Goal: Task Accomplishment & Management: Complete application form

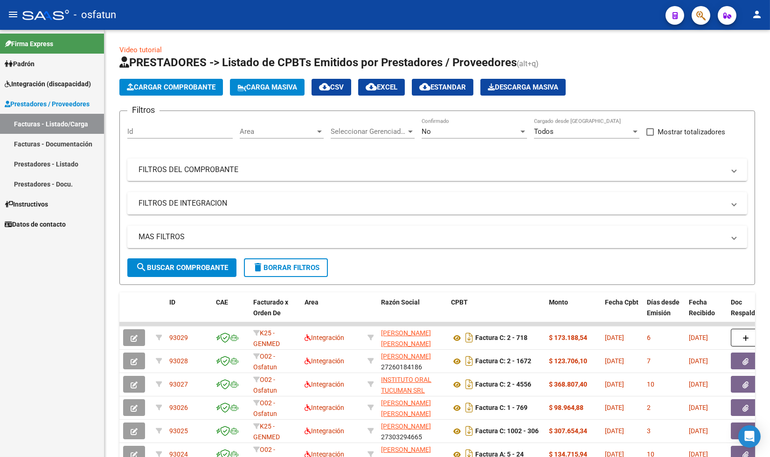
click at [64, 162] on link "Prestadores - Listado" at bounding box center [52, 164] width 104 height 20
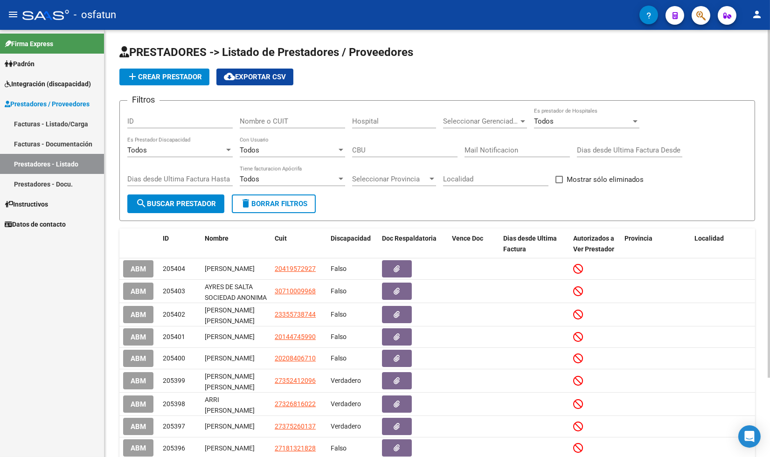
click at [266, 122] on input "Nombre o CUIT" at bounding box center [292, 121] width 105 height 8
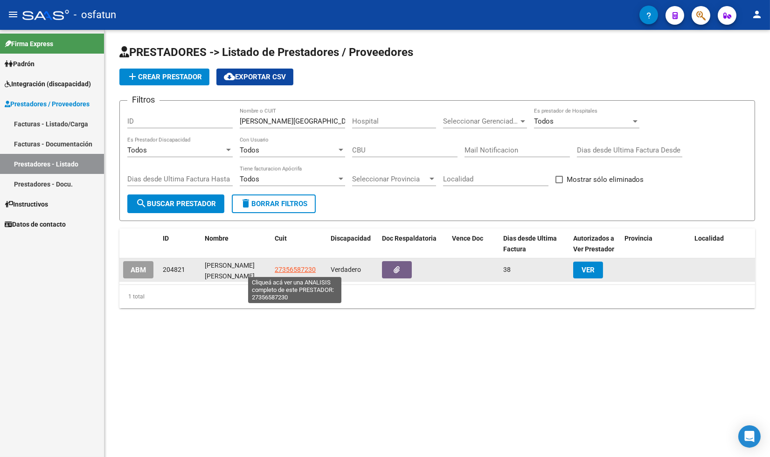
click at [301, 267] on span "27356587230" at bounding box center [295, 269] width 41 height 7
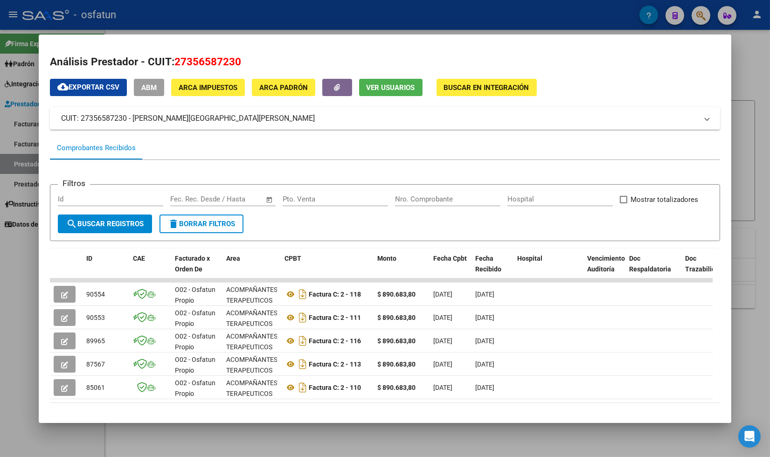
click at [31, 272] on div at bounding box center [385, 228] width 770 height 457
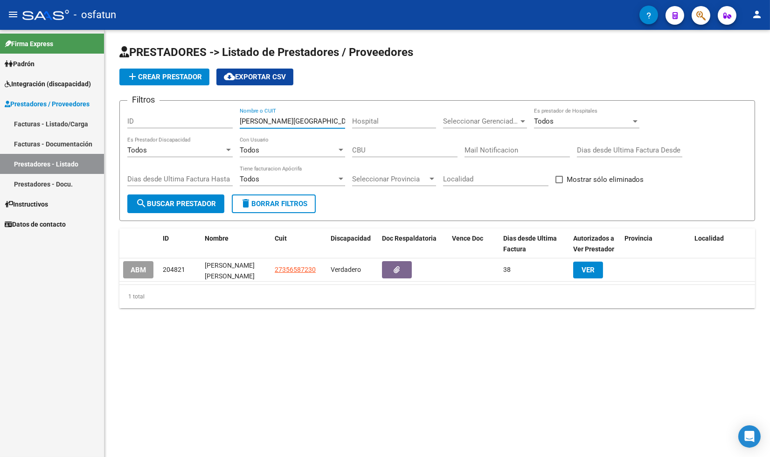
drag, startPoint x: 309, startPoint y: 121, endPoint x: 216, endPoint y: 118, distance: 92.9
click at [217, 118] on div "Filtros ID [PERSON_NAME] Nombre o CUIT Hospital Seleccionar Gerenciador Selecci…" at bounding box center [437, 151] width 620 height 86
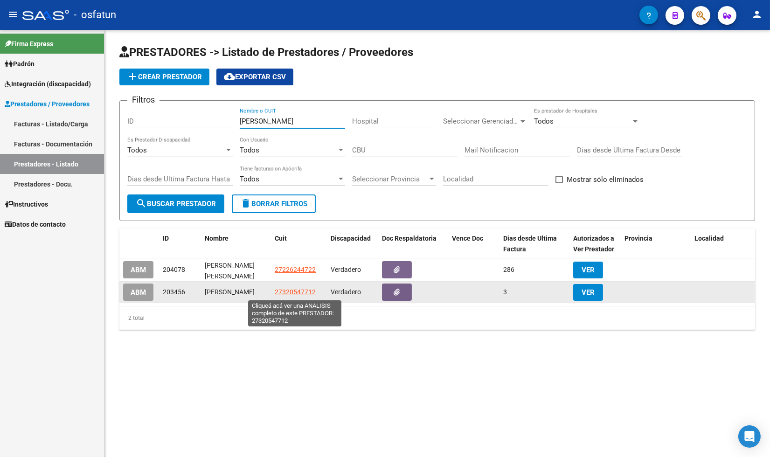
type input "[PERSON_NAME]"
click at [298, 291] on span "27320547712" at bounding box center [295, 291] width 41 height 7
type textarea "27320547712"
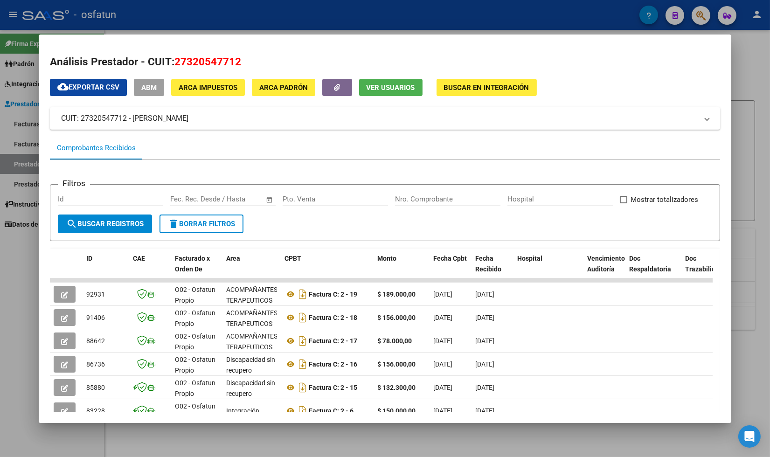
click at [23, 271] on div at bounding box center [385, 228] width 770 height 457
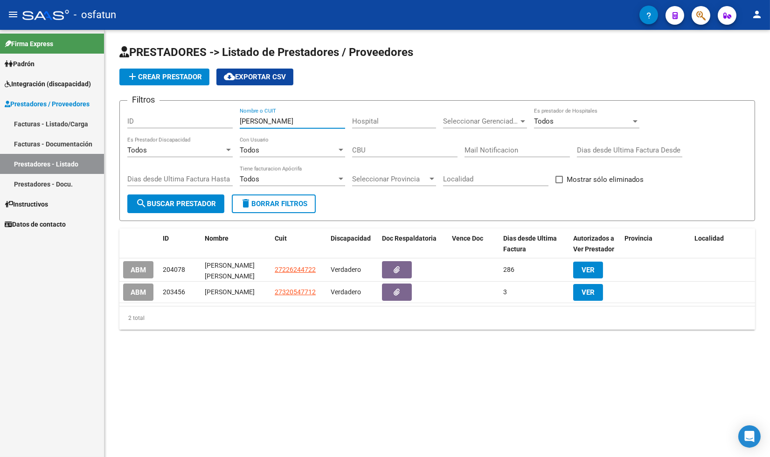
drag, startPoint x: 288, startPoint y: 121, endPoint x: 188, endPoint y: 120, distance: 99.8
click at [189, 120] on div "Filtros ID [PERSON_NAME] Nombre o CUIT Hospital Seleccionar Gerenciador Selecci…" at bounding box center [437, 151] width 620 height 86
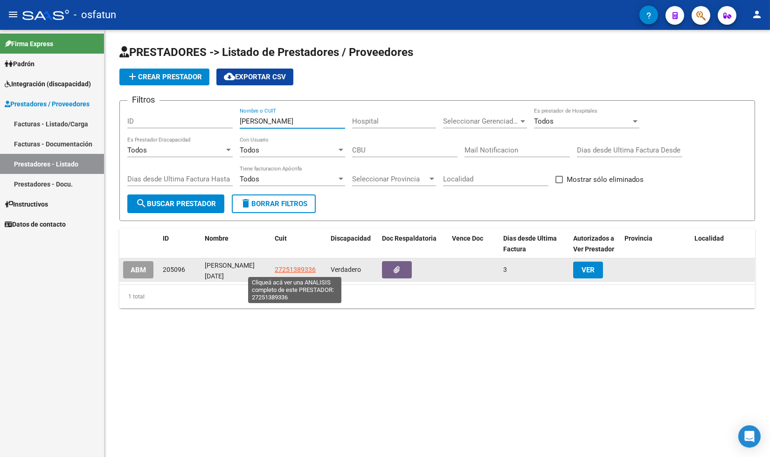
type input "[PERSON_NAME]"
click at [290, 270] on span "27251389336" at bounding box center [295, 269] width 41 height 7
type textarea "27251389336"
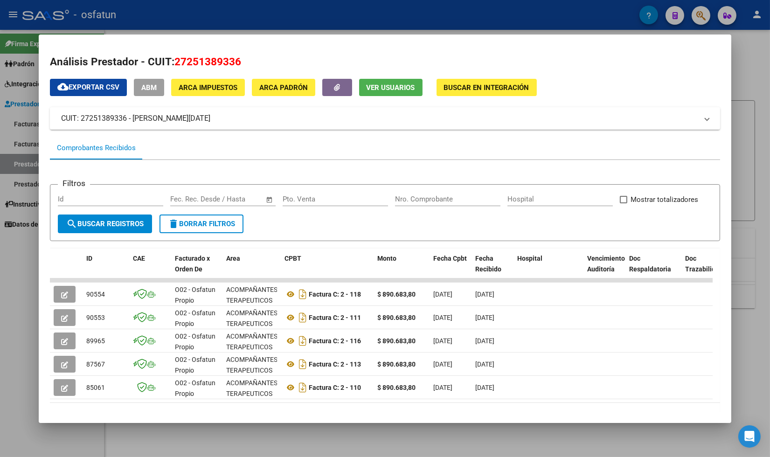
click at [41, 439] on div at bounding box center [385, 228] width 770 height 457
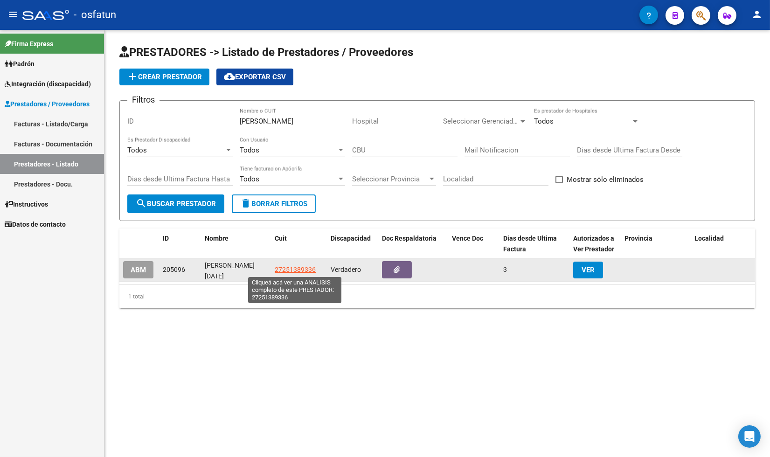
click at [291, 268] on span "27251389336" at bounding box center [295, 269] width 41 height 7
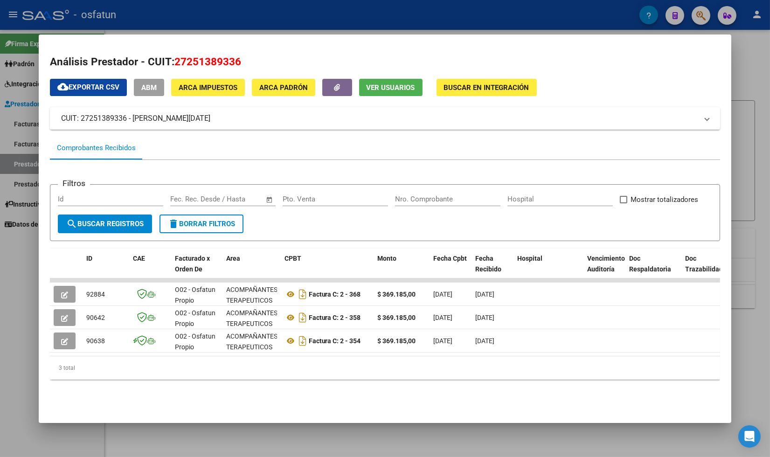
click at [74, 397] on div "Análisis Prestador - CUIT: 27251389336 cloud_download Exportar CSV ABM ARCA Imp…" at bounding box center [385, 225] width 671 height 343
click at [17, 398] on div at bounding box center [385, 228] width 770 height 457
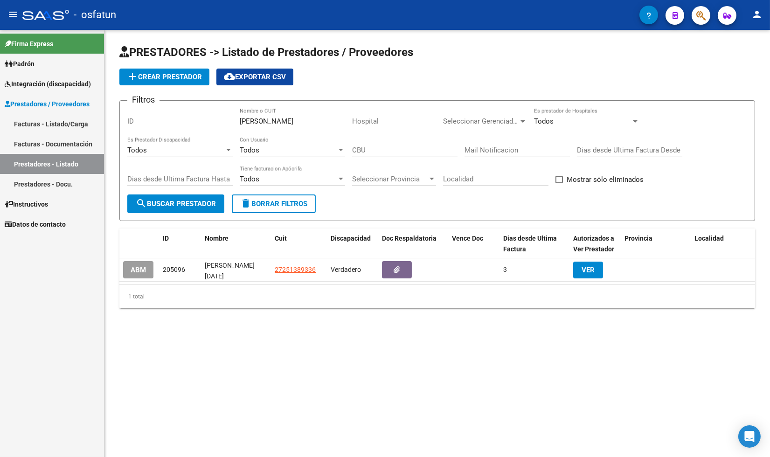
click at [73, 284] on div "Firma Express Padrón Análisis Afiliado Integración (discapacidad) Estado Presen…" at bounding box center [52, 243] width 104 height 427
click at [57, 122] on link "Facturas - Listado/Carga" at bounding box center [52, 124] width 104 height 20
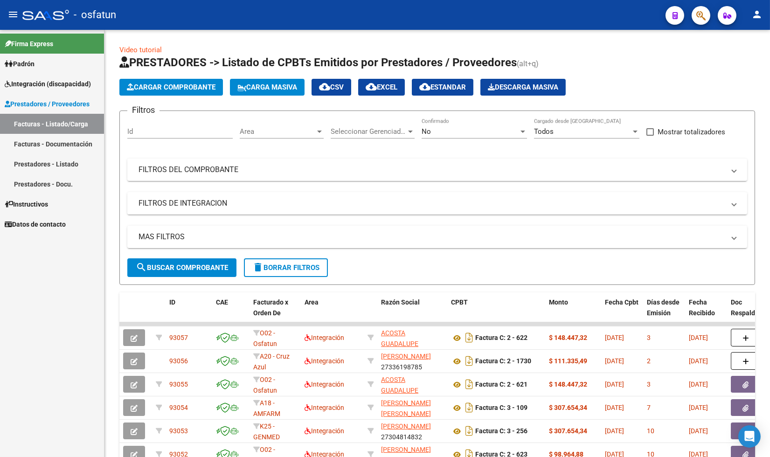
click at [50, 350] on div "Firma Express Padrón Análisis Afiliado Integración (discapacidad) Estado Presen…" at bounding box center [52, 243] width 104 height 427
click at [169, 87] on span "Cargar Comprobante" at bounding box center [171, 87] width 89 height 8
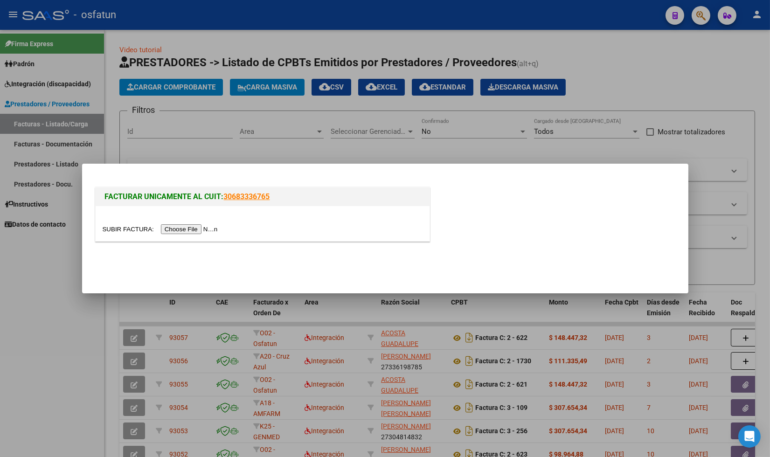
click at [205, 228] on input "file" at bounding box center [162, 229] width 118 height 10
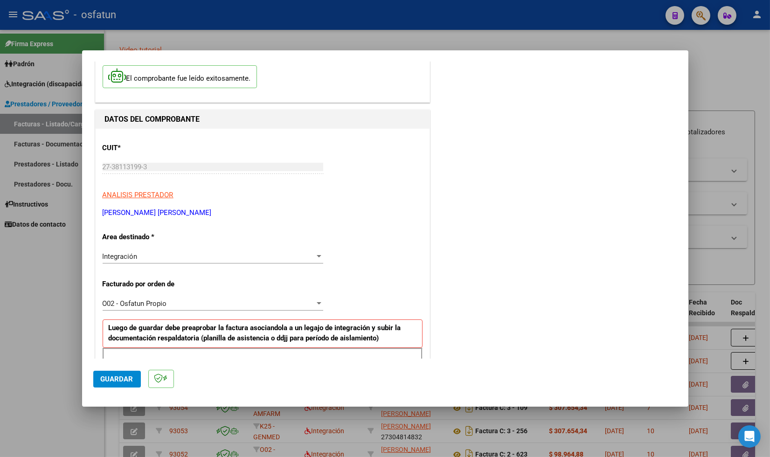
scroll to position [104, 0]
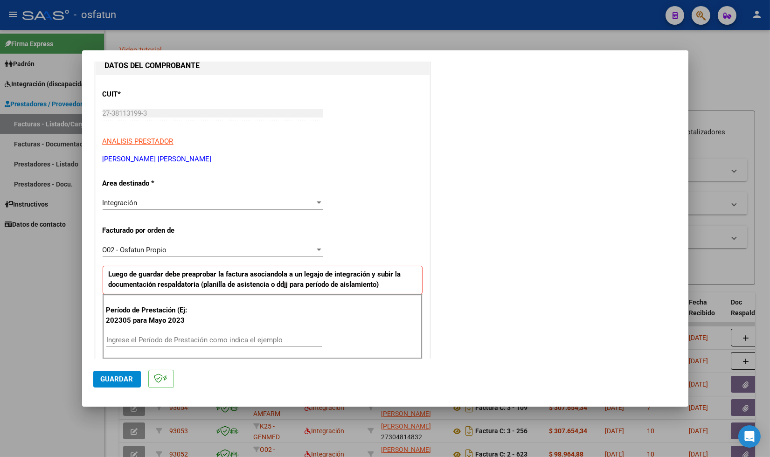
click at [170, 339] on input "Ingrese el Período de Prestación como indica el ejemplo" at bounding box center [213, 340] width 215 height 8
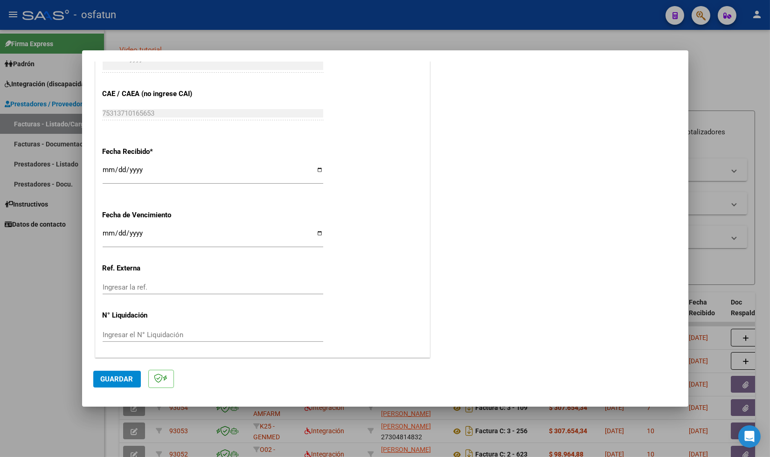
scroll to position [624, 0]
type input "202507"
click at [132, 378] on span "Guardar" at bounding box center [117, 379] width 33 height 8
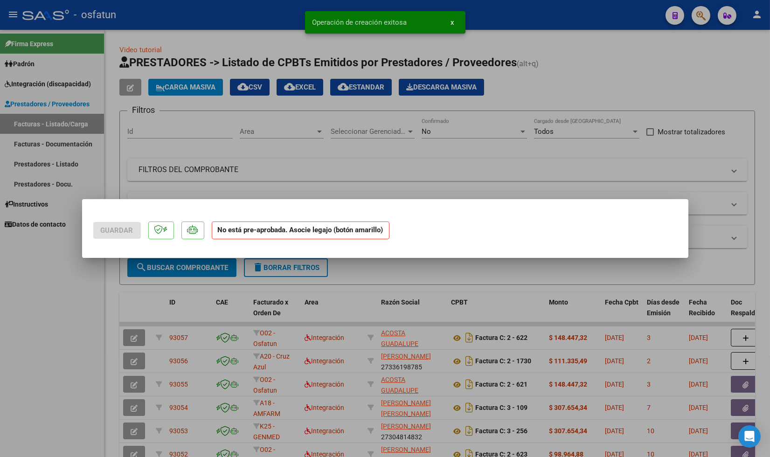
scroll to position [0, 0]
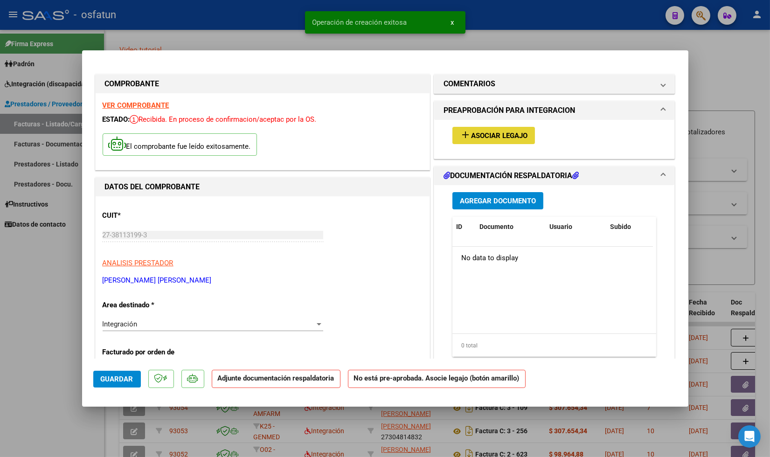
click at [509, 138] on span "Asociar Legajo" at bounding box center [499, 136] width 56 height 8
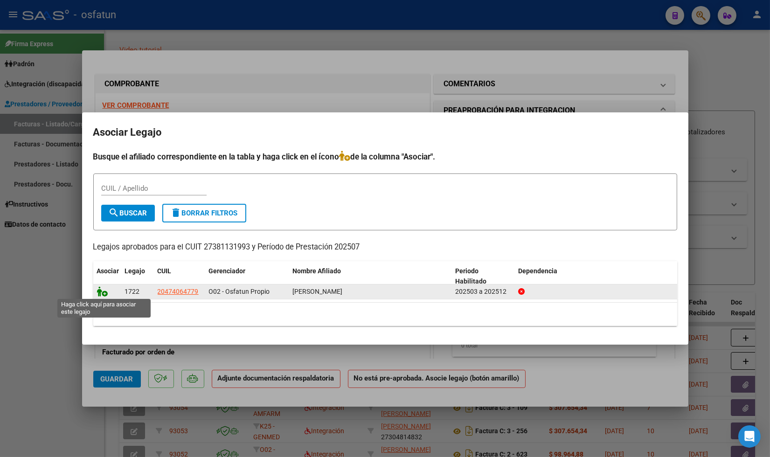
click at [98, 291] on icon at bounding box center [102, 291] width 11 height 10
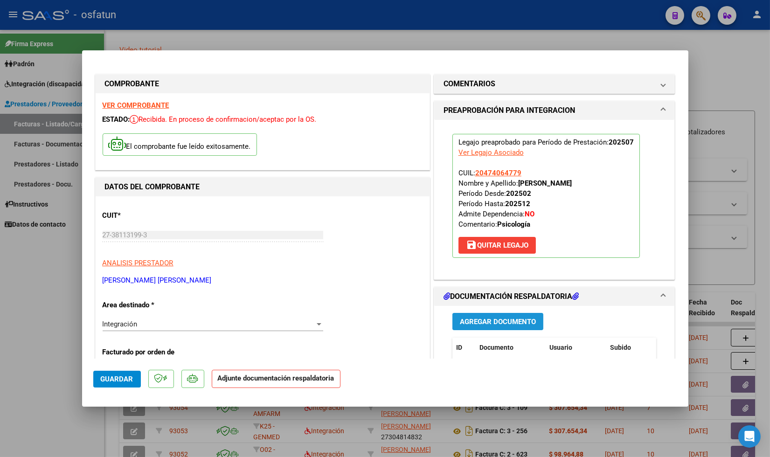
click at [497, 323] on span "Agregar Documento" at bounding box center [498, 322] width 76 height 8
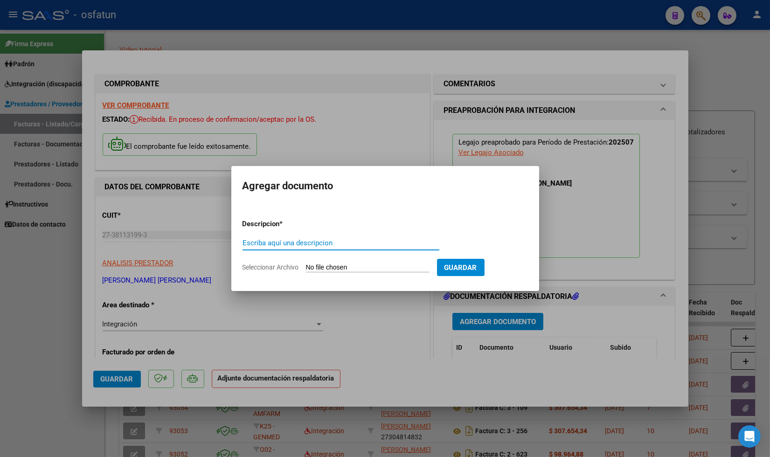
click at [338, 244] on input "Escriba aquí una descripcion" at bounding box center [341, 243] width 197 height 8
type input "Asistencia y Autorización [PERSON_NAME] - Psicología 07.25"
click at [334, 264] on input "Seleccionar Archivo" at bounding box center [368, 268] width 124 height 9
type input "C:\fakepath\Asistencia y Autorización [PERSON_NAME] - Psicología 07.25.pdf"
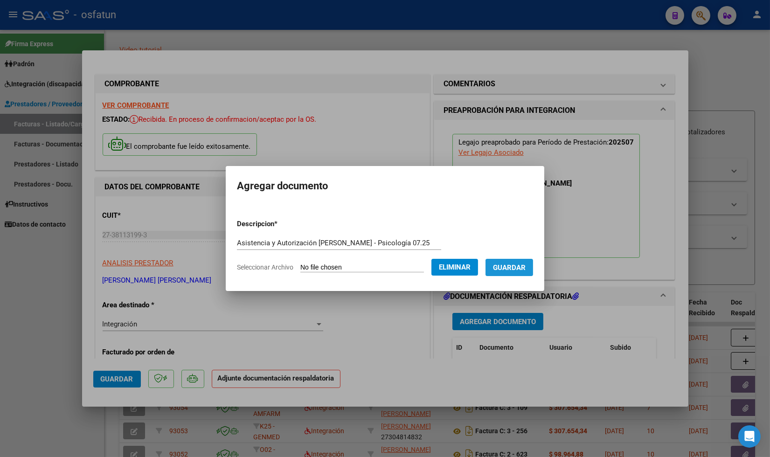
click at [526, 268] on span "Guardar" at bounding box center [509, 268] width 33 height 8
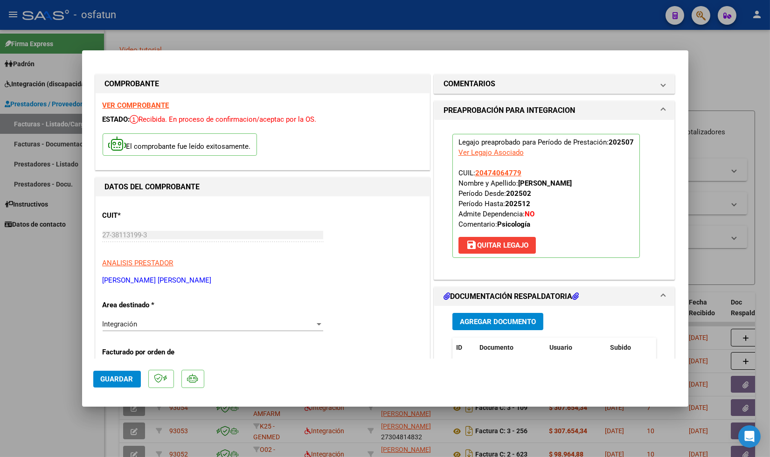
click at [34, 303] on div at bounding box center [385, 228] width 770 height 457
type input "$ 0,00"
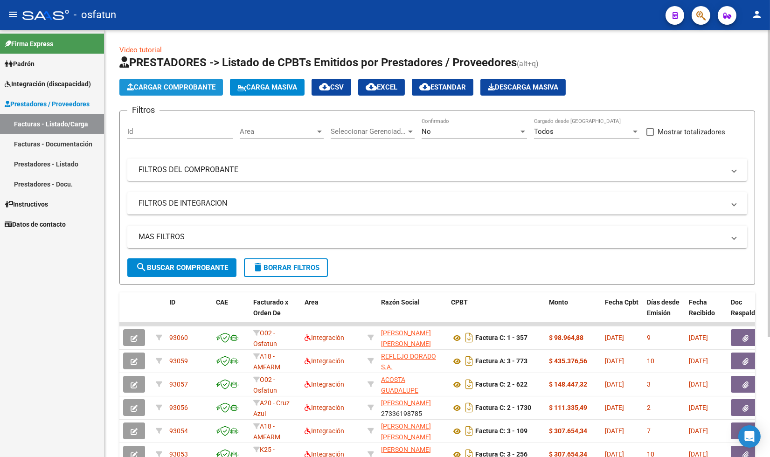
click at [176, 88] on span "Cargar Comprobante" at bounding box center [171, 87] width 89 height 8
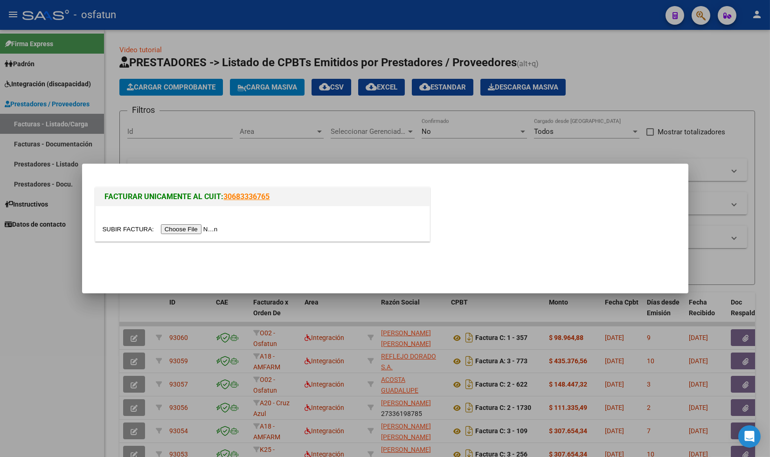
click at [180, 232] on input "file" at bounding box center [162, 229] width 118 height 10
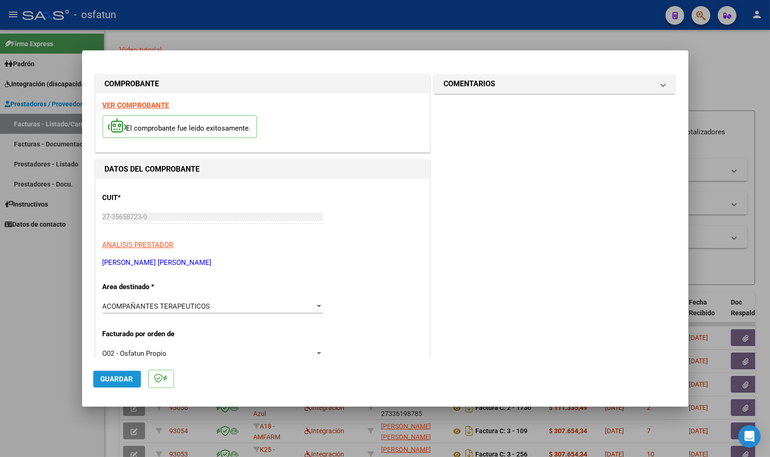
click at [112, 381] on span "Guardar" at bounding box center [117, 379] width 33 height 8
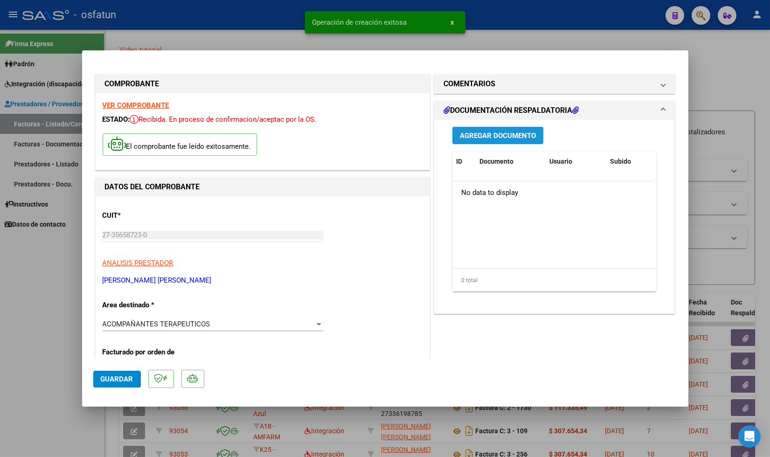
click at [487, 133] on span "Agregar Documento" at bounding box center [498, 136] width 76 height 8
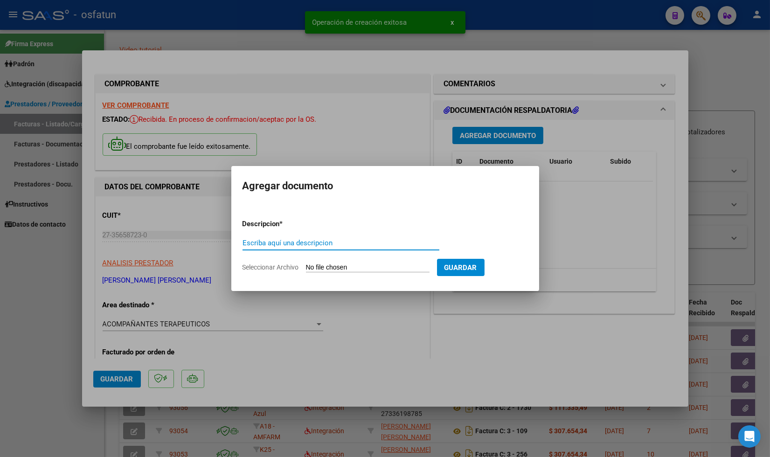
click at [289, 240] on input "Escriba aquí una descripcion" at bounding box center [341, 243] width 197 height 8
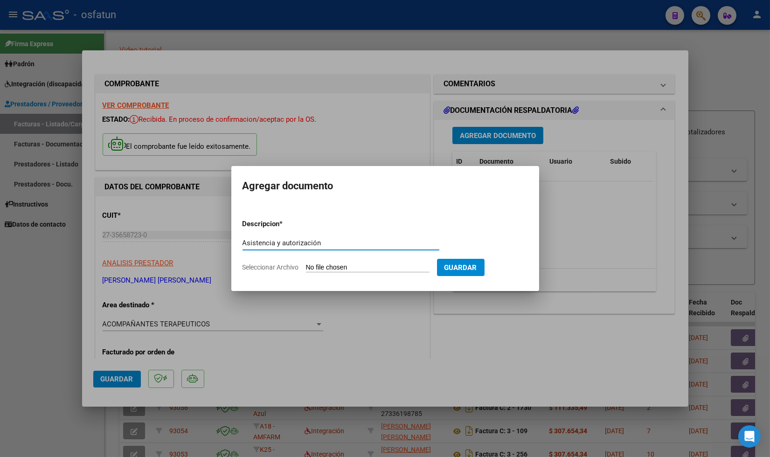
click at [282, 243] on input "Asistencia y autorización" at bounding box center [341, 243] width 197 height 8
click at [325, 241] on input "Asistencia y Autorización" at bounding box center [341, 243] width 197 height 8
type input "Asistencia y Autorización [PERSON_NAME] - A.T. 07.25"
click at [336, 266] on input "Seleccionar Archivo" at bounding box center [368, 268] width 124 height 9
type input "C:\fakepath\Asistencia y Autorización [PERSON_NAME] - A.T. 07.25.pdf"
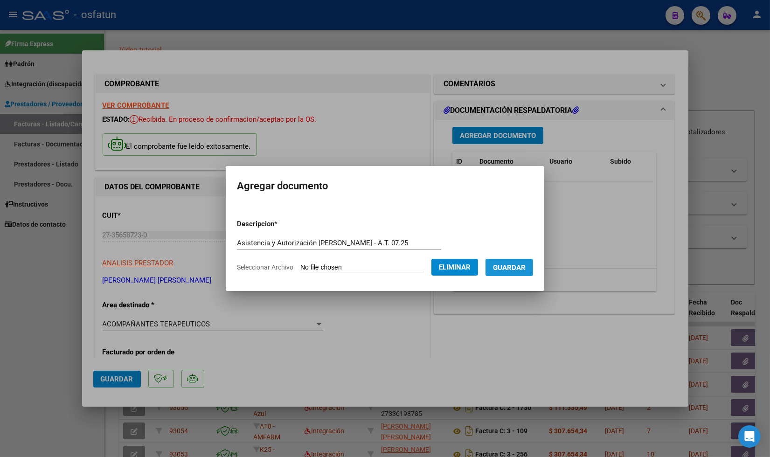
click at [526, 267] on span "Guardar" at bounding box center [509, 268] width 33 height 8
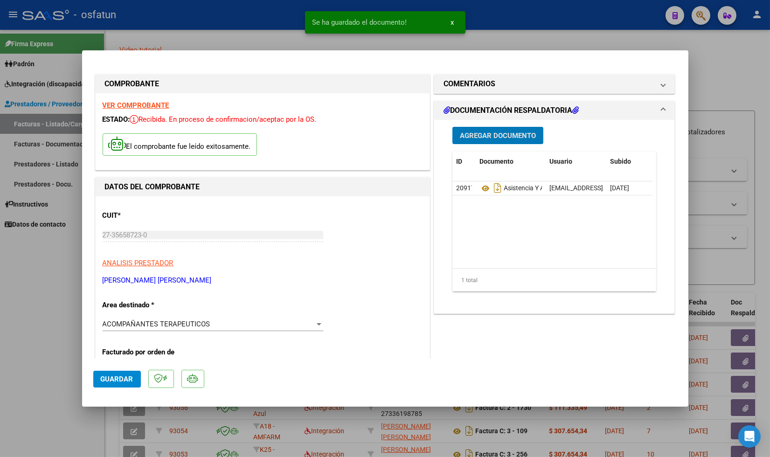
click at [104, 379] on span "Guardar" at bounding box center [117, 379] width 33 height 8
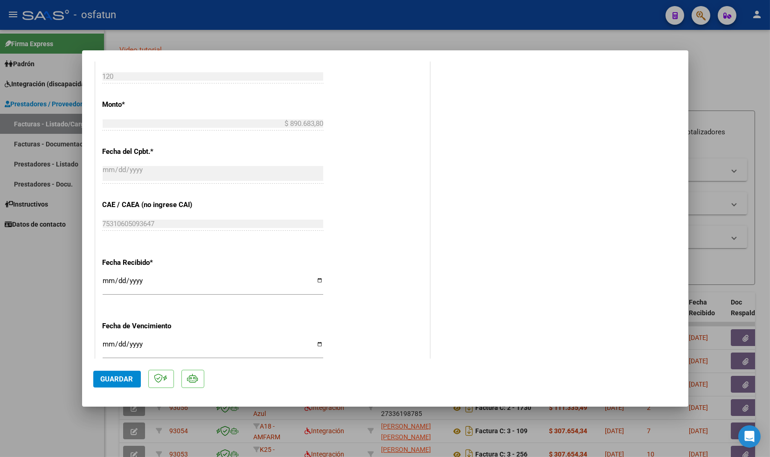
scroll to position [466, 0]
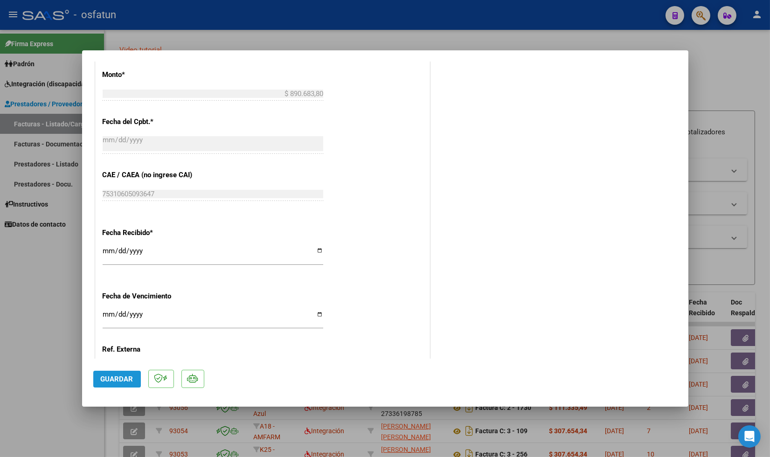
click at [134, 375] on button "Guardar" at bounding box center [117, 379] width 48 height 17
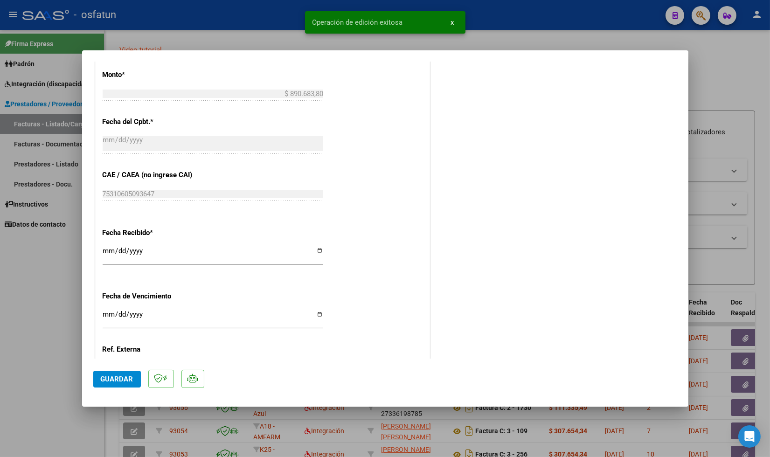
click at [34, 315] on div at bounding box center [385, 228] width 770 height 457
type input "$ 0,00"
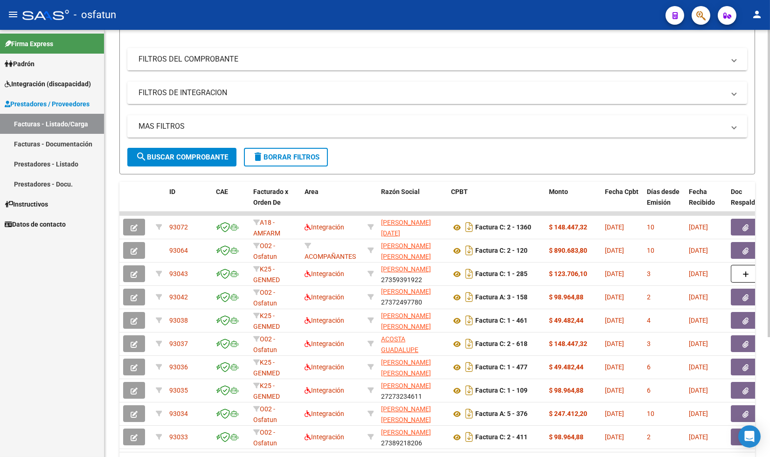
scroll to position [11, 0]
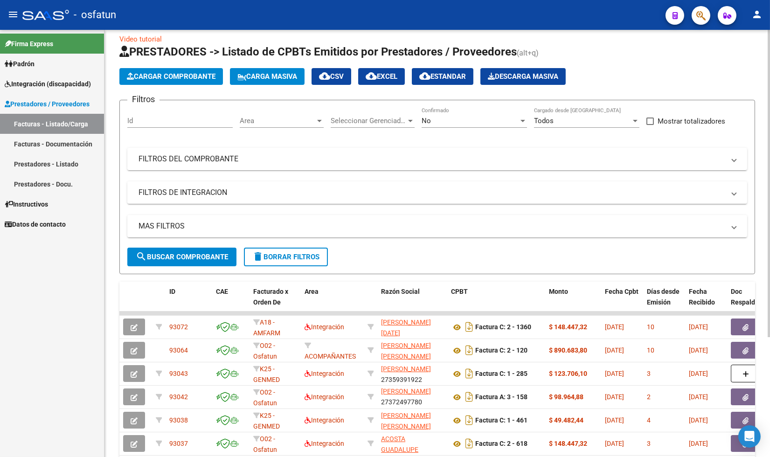
click at [165, 78] on span "Cargar Comprobante" at bounding box center [171, 76] width 89 height 8
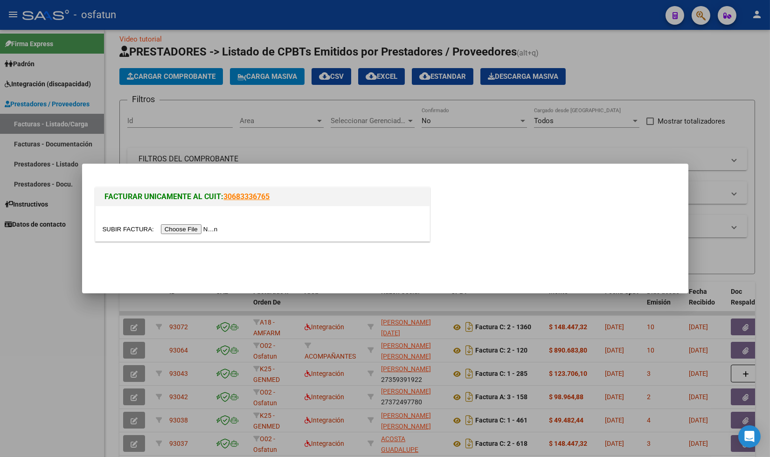
click at [171, 228] on input "file" at bounding box center [162, 229] width 118 height 10
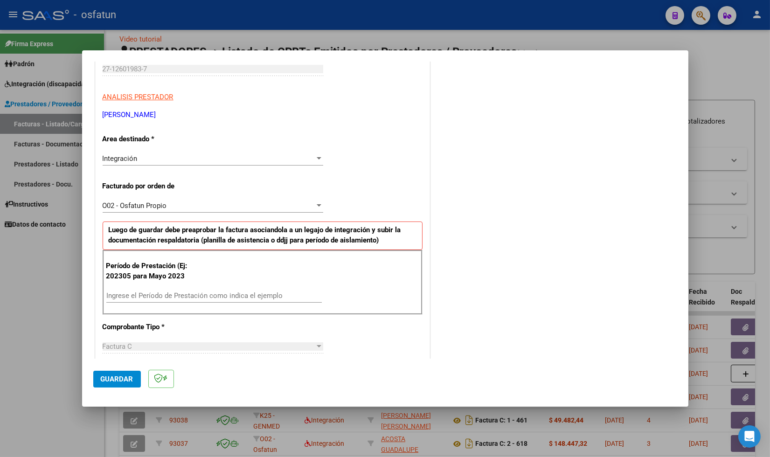
scroll to position [155, 0]
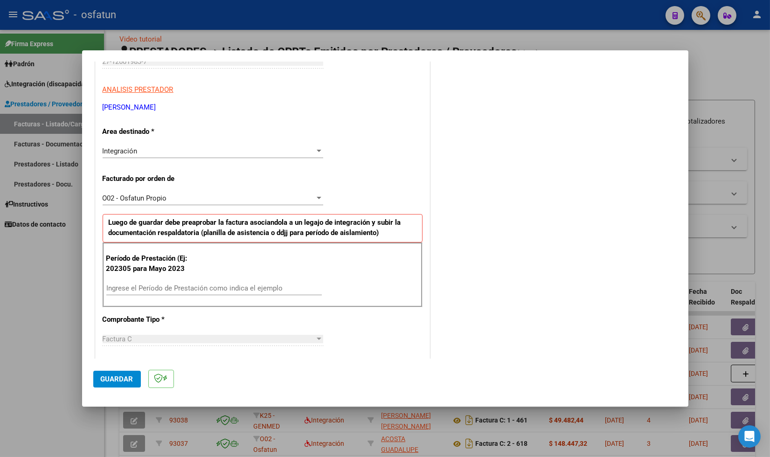
click at [203, 282] on div "Ingrese el Período de Prestación como indica el ejemplo" at bounding box center [213, 288] width 215 height 14
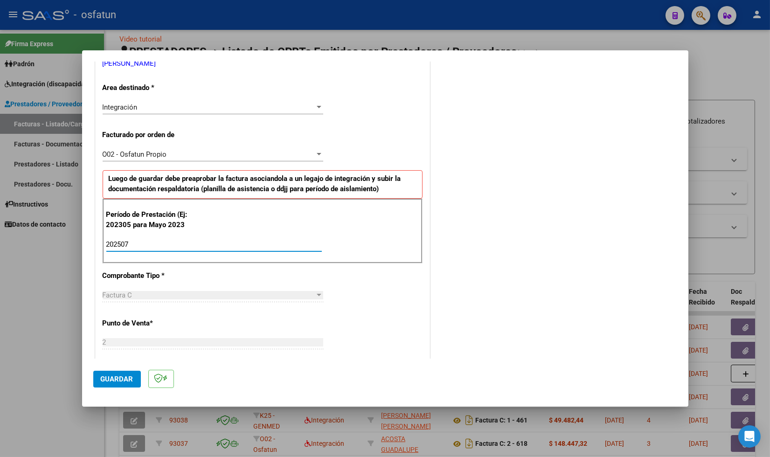
scroll to position [209, 0]
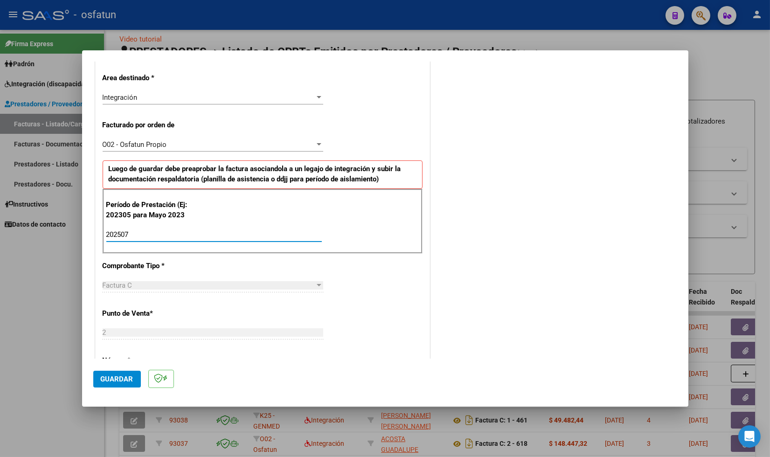
type input "202507"
click at [117, 379] on span "Guardar" at bounding box center [117, 379] width 33 height 8
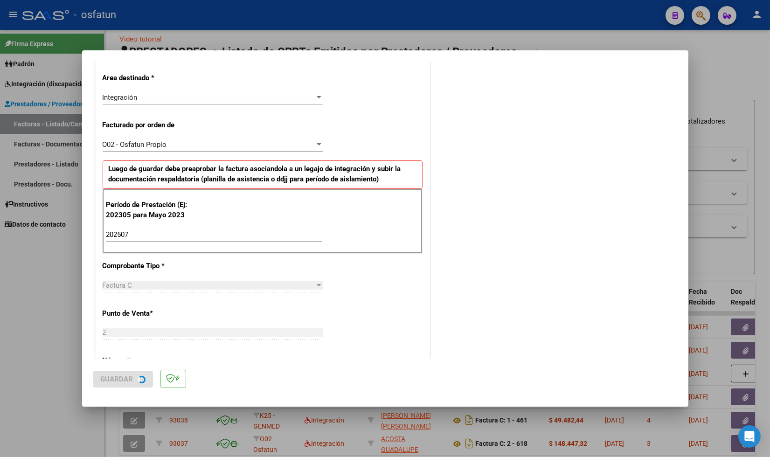
scroll to position [0, 0]
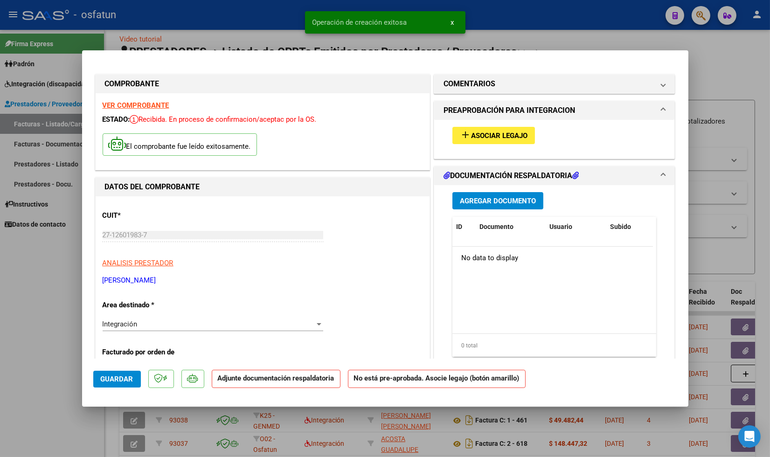
click at [479, 140] on span "Asociar Legajo" at bounding box center [499, 136] width 56 height 8
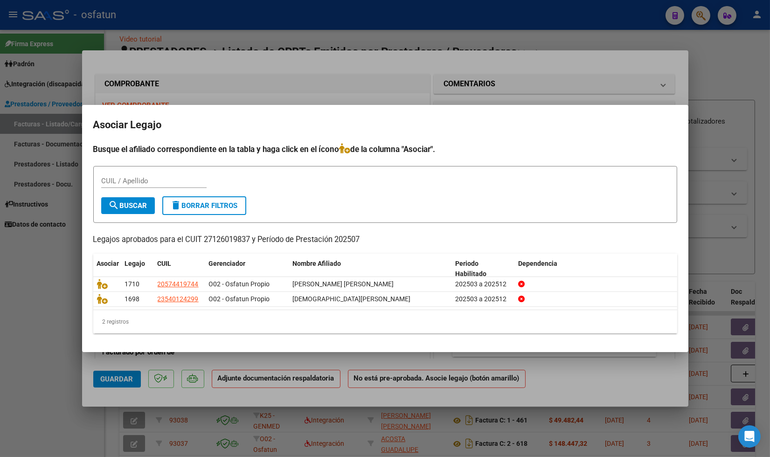
click at [83, 365] on div at bounding box center [385, 228] width 770 height 457
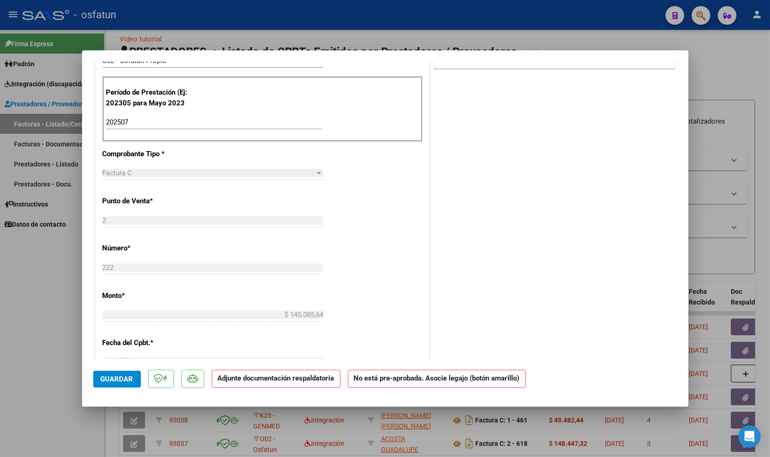
scroll to position [414, 0]
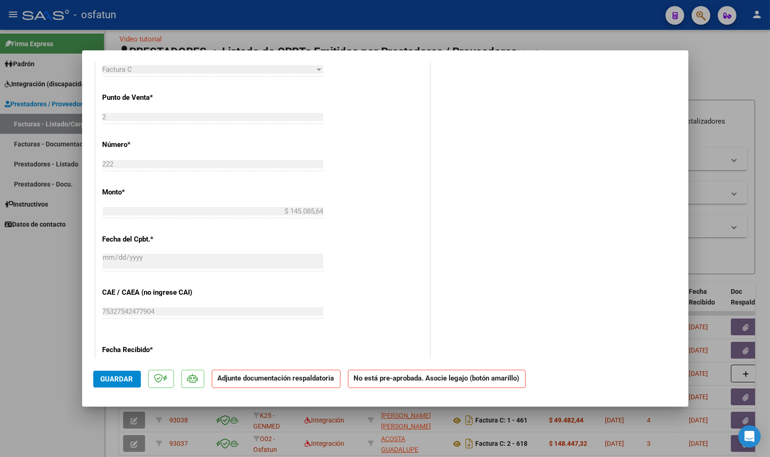
click at [73, 447] on div at bounding box center [385, 228] width 770 height 457
type input "$ 0,00"
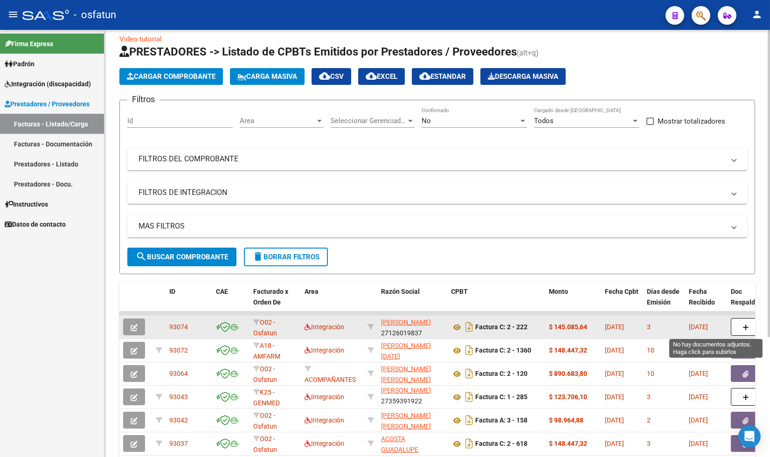
click at [745, 327] on icon "button" at bounding box center [745, 327] width 7 height 7
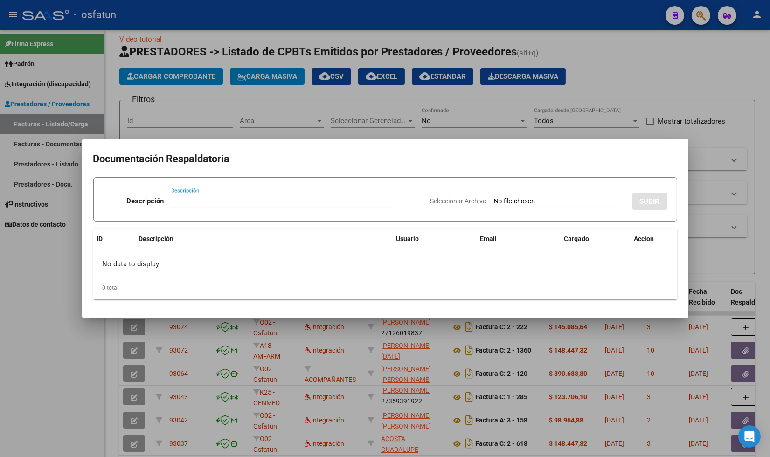
click at [38, 396] on div at bounding box center [385, 228] width 770 height 457
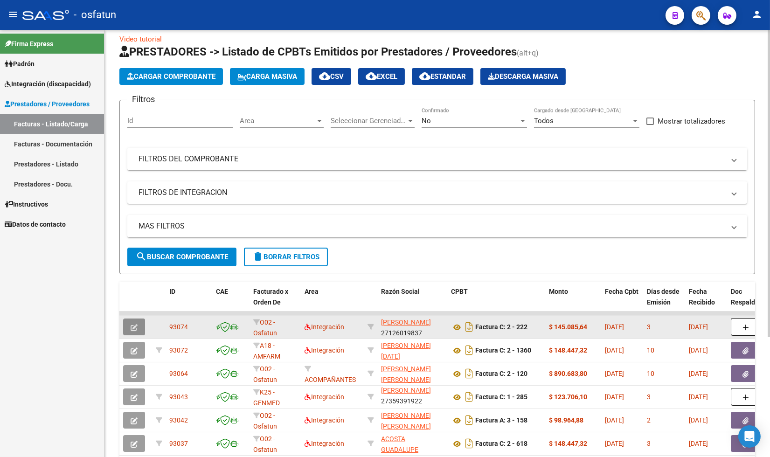
click at [134, 330] on icon "button" at bounding box center [134, 327] width 7 height 7
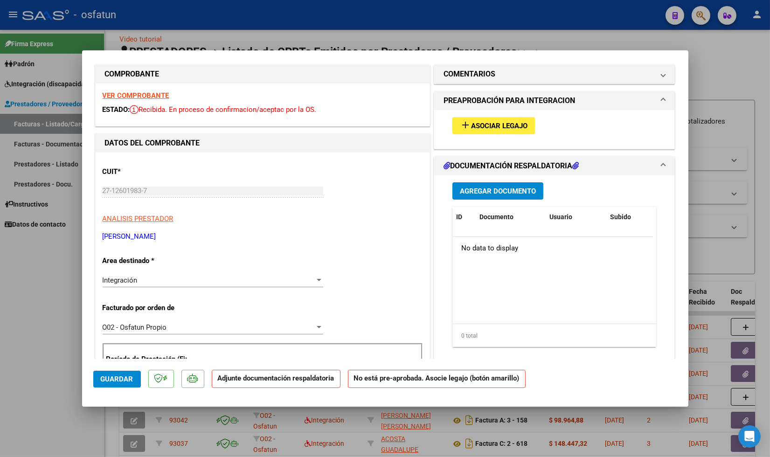
scroll to position [0, 0]
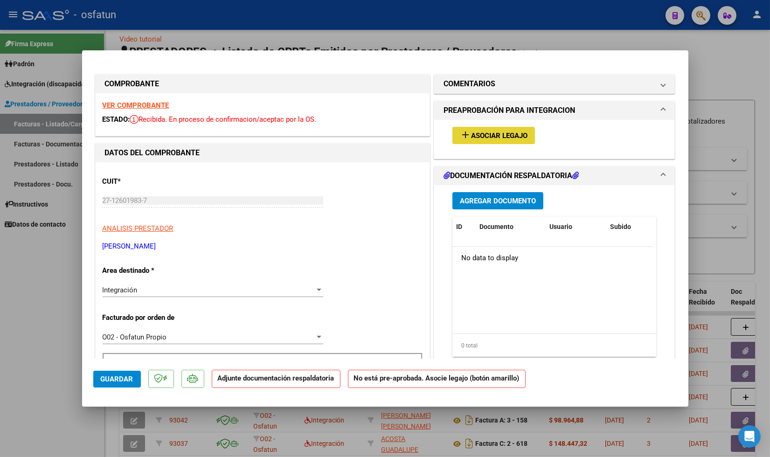
click at [479, 128] on button "add Asociar Legajo" at bounding box center [493, 135] width 83 height 17
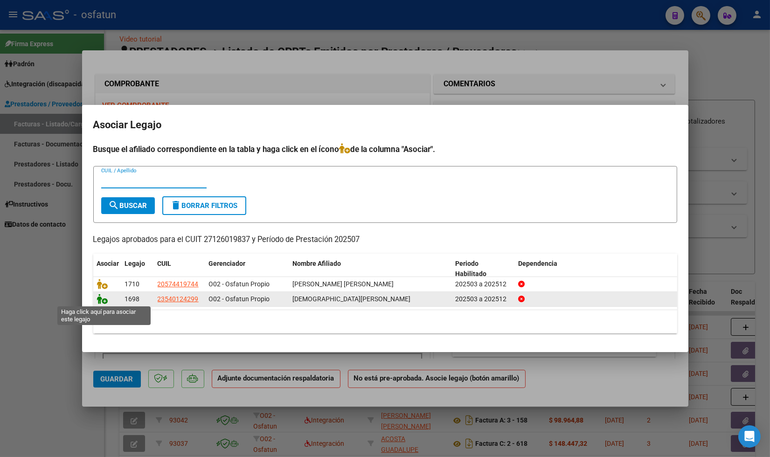
click at [103, 300] on icon at bounding box center [102, 299] width 11 height 10
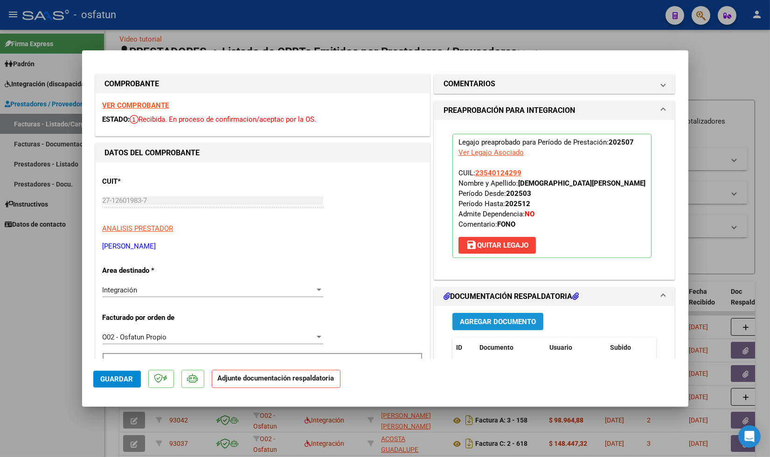
click at [471, 322] on span "Agregar Documento" at bounding box center [498, 322] width 76 height 8
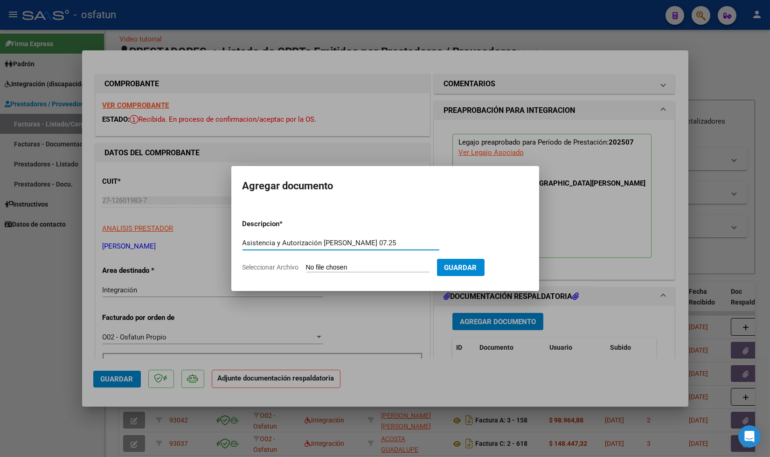
scroll to position [0, 29]
type input "Asistencia y Autorización [PERSON_NAME] 07.25"
click at [351, 267] on input "Seleccionar Archivo" at bounding box center [368, 268] width 124 height 9
type input "C:\fakepath\Asistencia y Autorización [PERSON_NAME] 07.25.pdf"
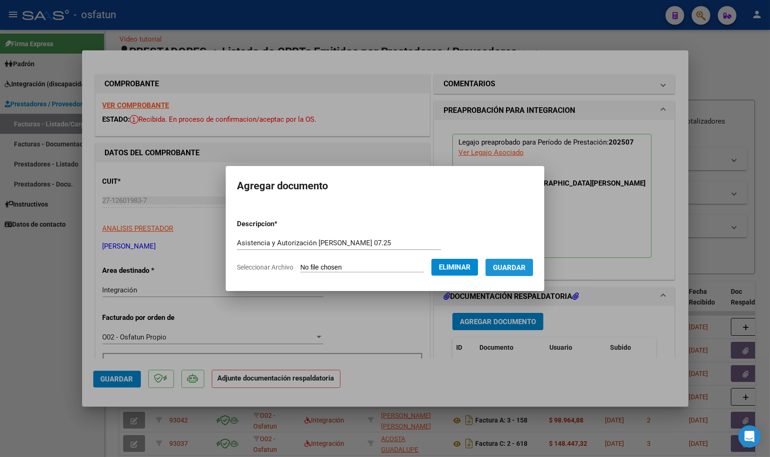
click at [521, 264] on span "Guardar" at bounding box center [509, 268] width 33 height 8
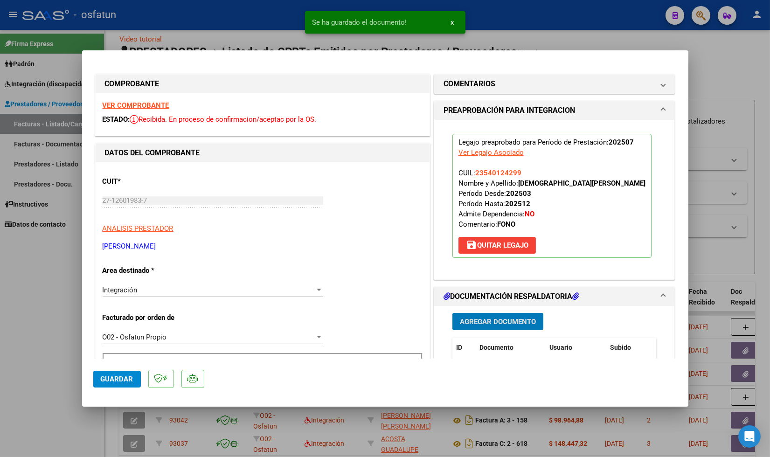
click at [104, 379] on span "Guardar" at bounding box center [117, 379] width 33 height 8
click at [41, 394] on div at bounding box center [385, 228] width 770 height 457
type input "$ 0,00"
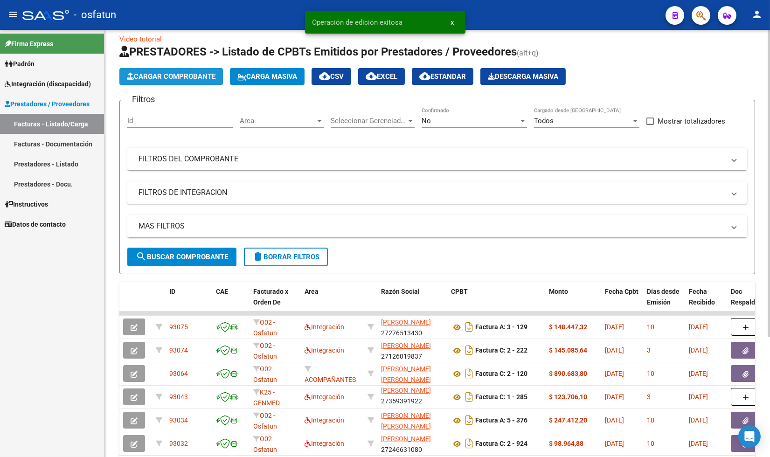
click at [174, 81] on button "Cargar Comprobante" at bounding box center [171, 76] width 104 height 17
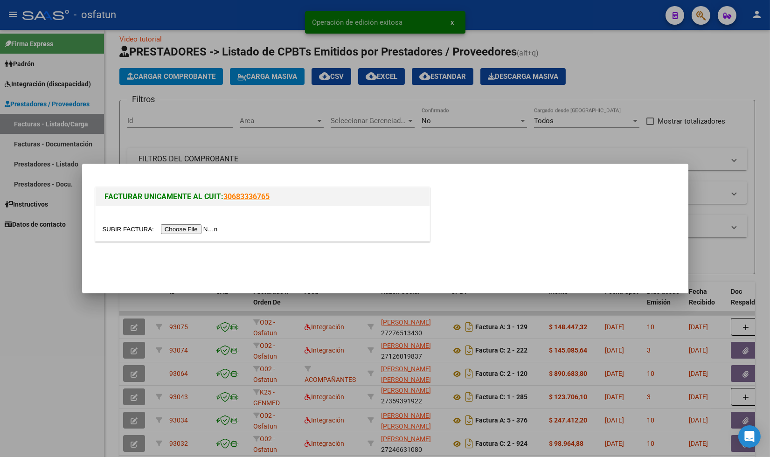
click at [206, 231] on input "file" at bounding box center [162, 229] width 118 height 10
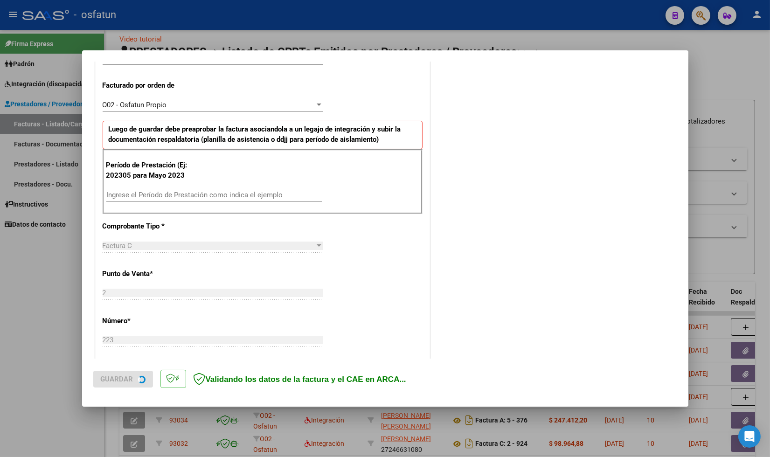
scroll to position [259, 0]
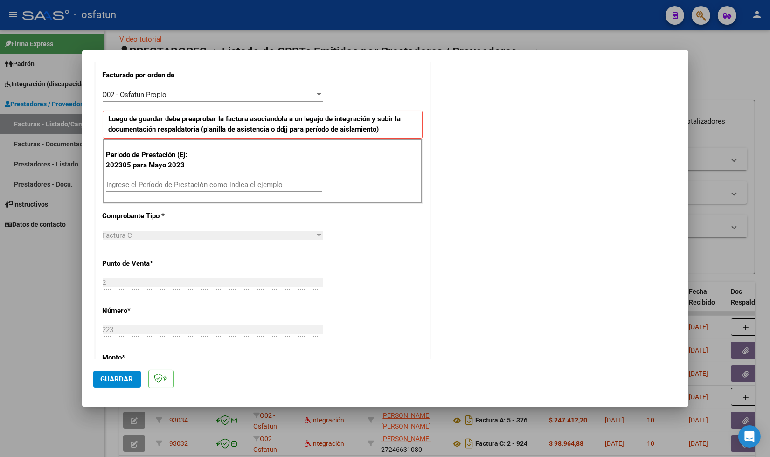
click at [145, 182] on input "Ingrese el Período de Prestación como indica el ejemplo" at bounding box center [213, 184] width 215 height 8
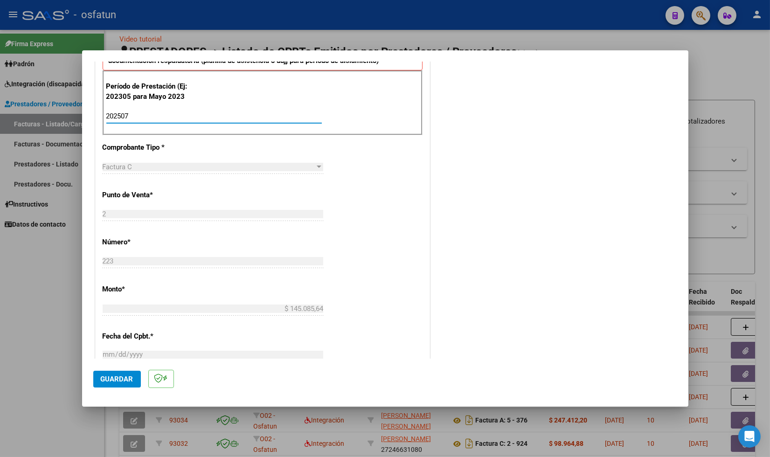
scroll to position [518, 0]
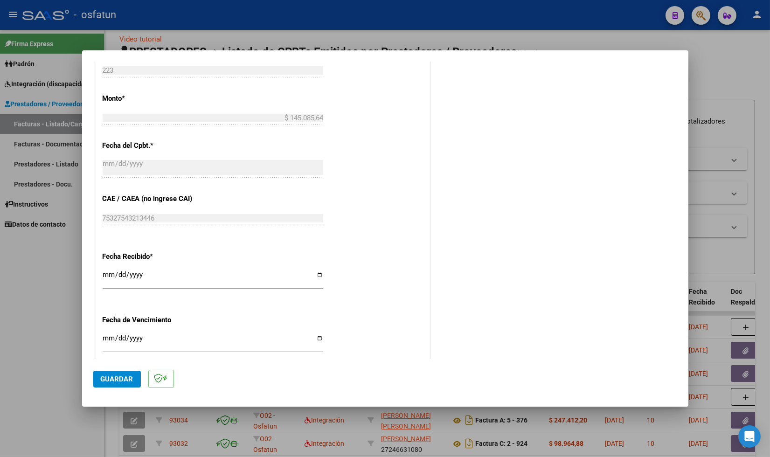
type input "202507"
click at [124, 375] on span "Guardar" at bounding box center [117, 379] width 33 height 8
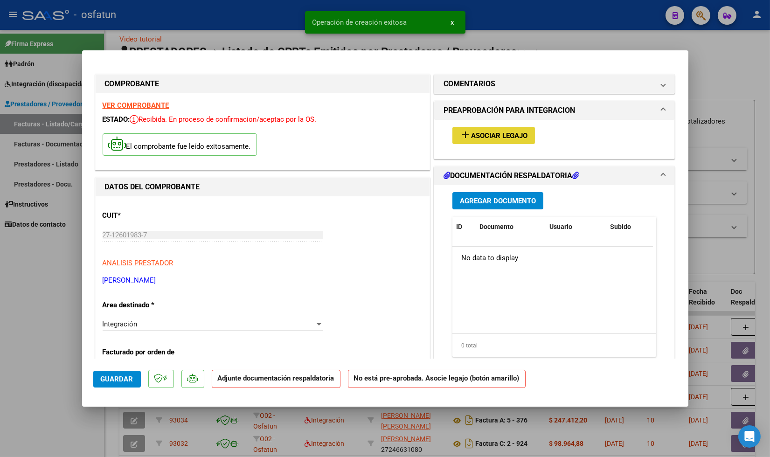
click at [486, 140] on button "add Asociar Legajo" at bounding box center [493, 135] width 83 height 17
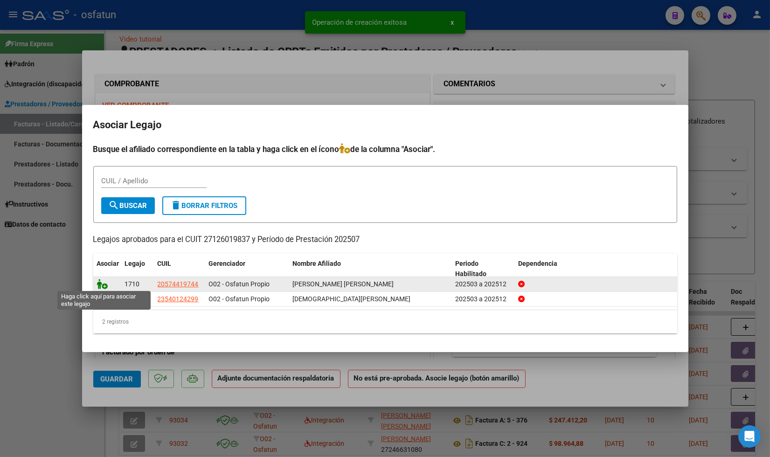
click at [101, 284] on icon at bounding box center [102, 284] width 11 height 10
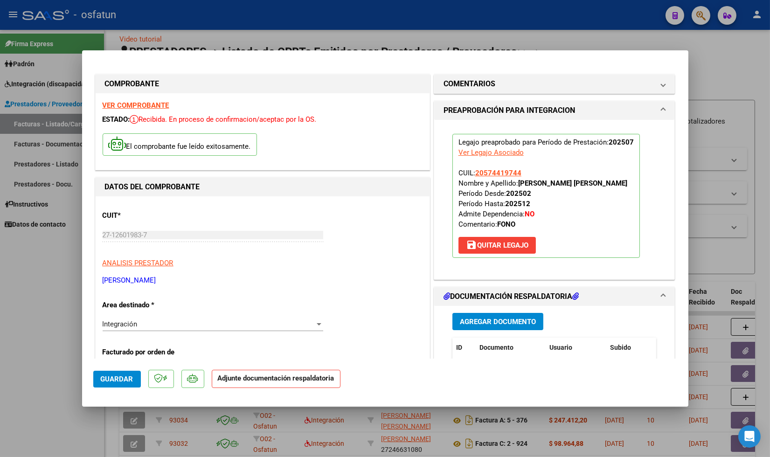
click at [498, 320] on span "Agregar Documento" at bounding box center [498, 322] width 76 height 8
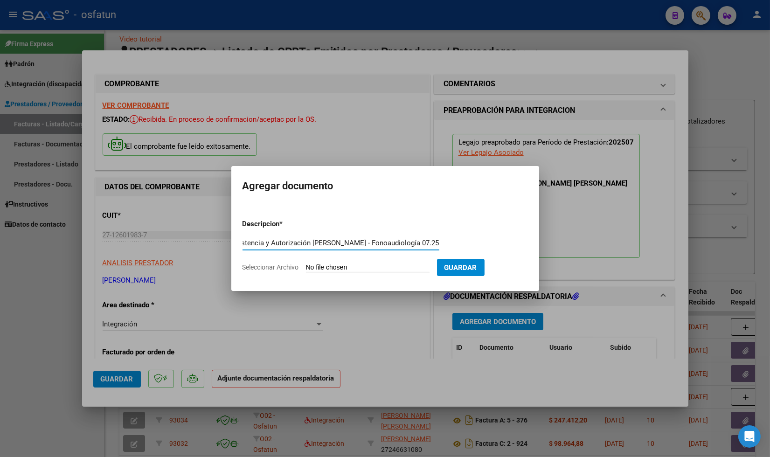
scroll to position [0, 17]
type input "Asistencia y Autorización [PERSON_NAME] - Fonoaudiología 07.25"
click at [354, 265] on input "Seleccionar Archivo" at bounding box center [368, 268] width 124 height 9
type input "C:\fakepath\Asistencia y Autorización [PERSON_NAME] - Fonoaudiología 07.25.pdf"
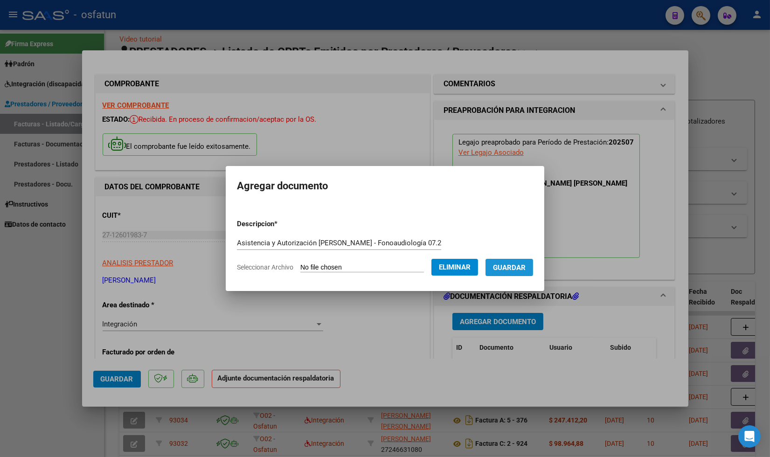
click at [526, 266] on span "Guardar" at bounding box center [509, 268] width 33 height 8
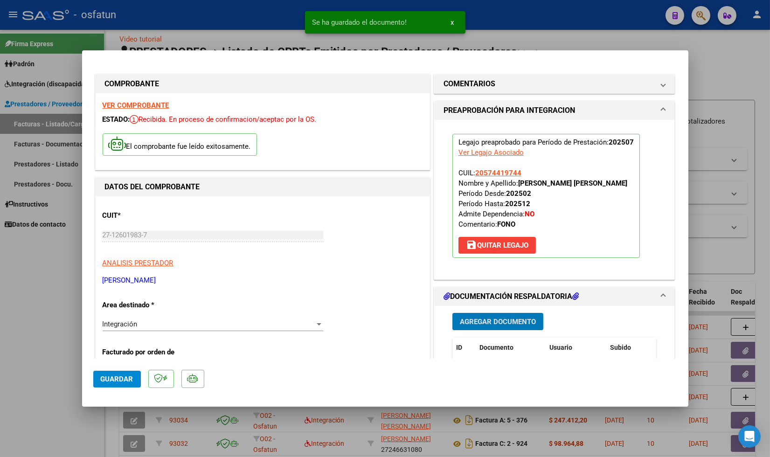
click at [122, 375] on span "Guardar" at bounding box center [117, 379] width 33 height 8
click at [47, 316] on div at bounding box center [385, 228] width 770 height 457
type input "$ 0,00"
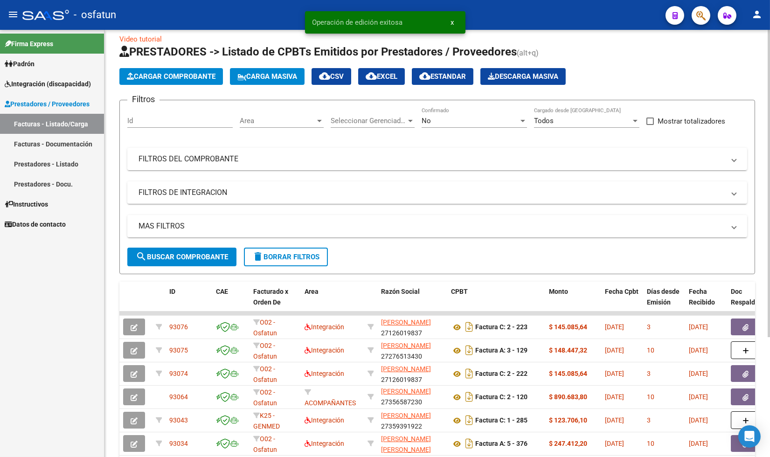
click at [189, 74] on span "Cargar Comprobante" at bounding box center [171, 76] width 89 height 8
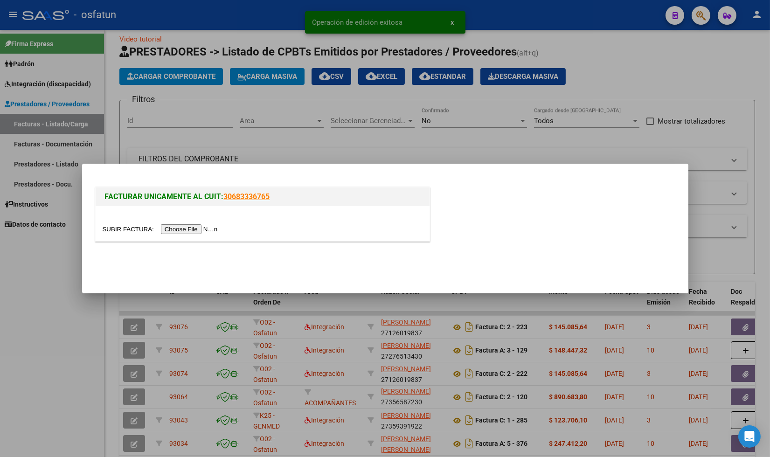
click at [199, 229] on input "file" at bounding box center [162, 229] width 118 height 10
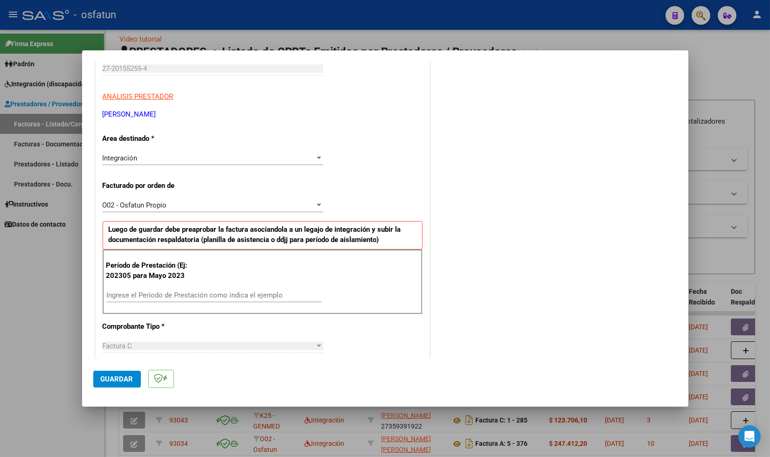
scroll to position [155, 0]
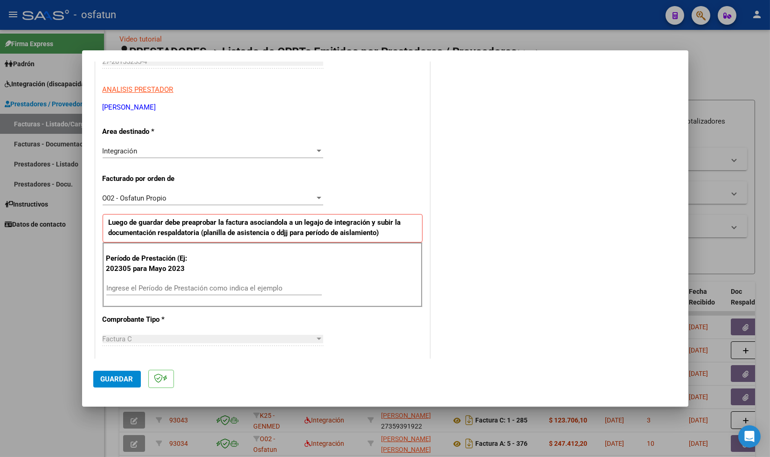
click at [150, 290] on input "Ingrese el Período de Prestación como indica el ejemplo" at bounding box center [213, 288] width 215 height 8
type input "202507"
click at [120, 380] on span "Guardar" at bounding box center [117, 379] width 33 height 8
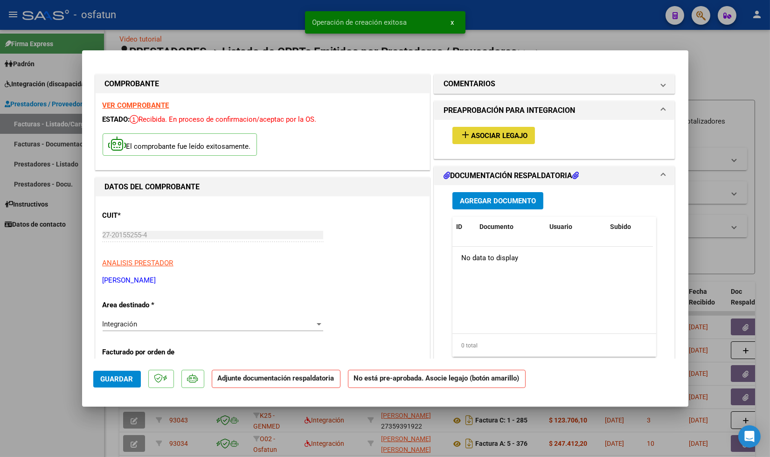
click at [502, 134] on span "Asociar Legajo" at bounding box center [499, 136] width 56 height 8
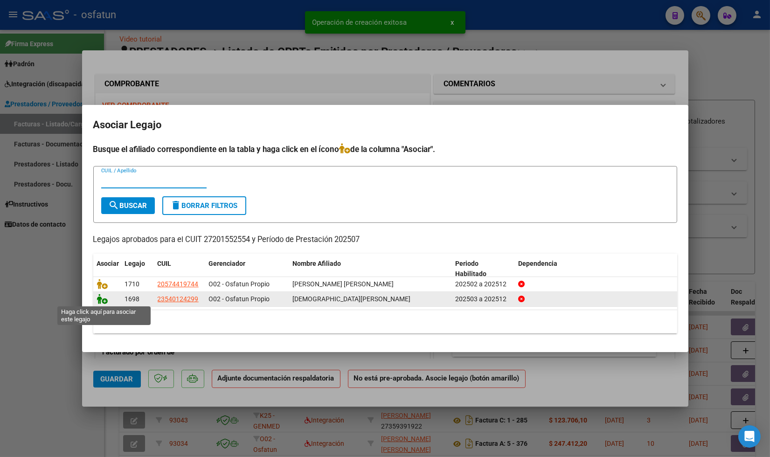
click at [104, 298] on icon at bounding box center [102, 299] width 11 height 10
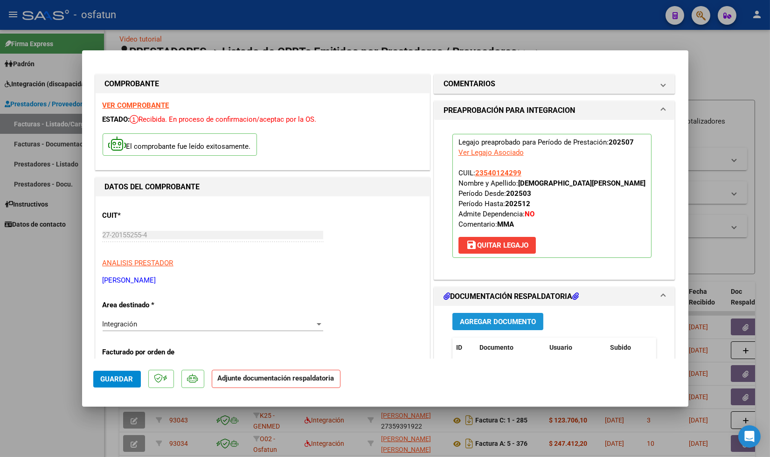
click at [487, 321] on span "Agregar Documento" at bounding box center [498, 322] width 76 height 8
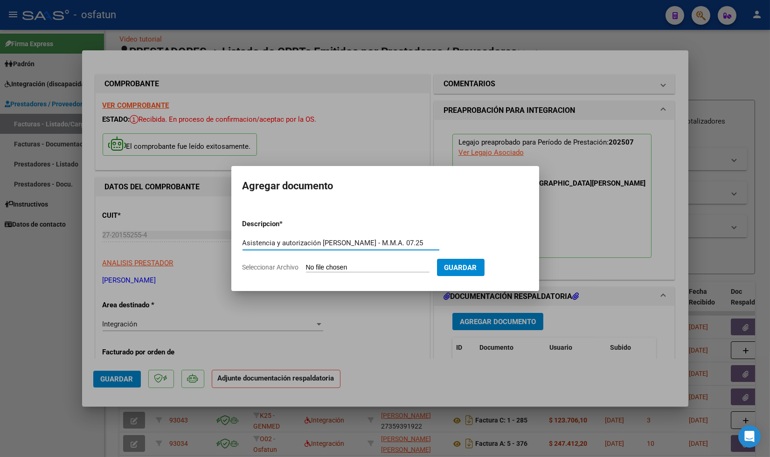
scroll to position [0, 2]
type input "Asistencia y autorización [PERSON_NAME] - M.M.A. 07.25"
click at [369, 264] on input "Seleccionar Archivo" at bounding box center [368, 268] width 124 height 9
type input "C:\fakepath\Asistencia y Autorización [PERSON_NAME] - M.M.A. 07.25.pdf"
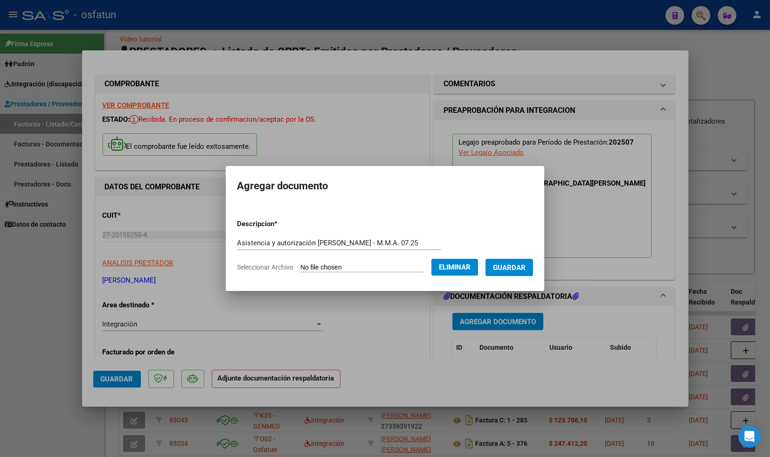
click at [519, 268] on span "Guardar" at bounding box center [509, 268] width 33 height 8
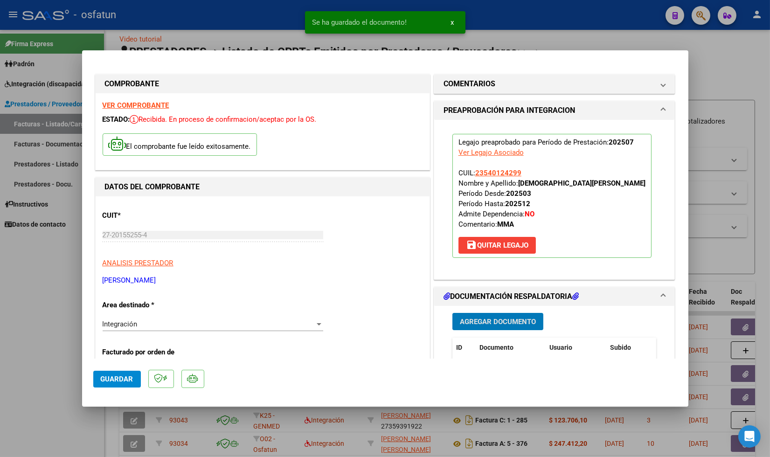
click at [110, 384] on button "Guardar" at bounding box center [117, 379] width 48 height 17
click at [23, 307] on div at bounding box center [385, 228] width 770 height 457
type input "$ 0,00"
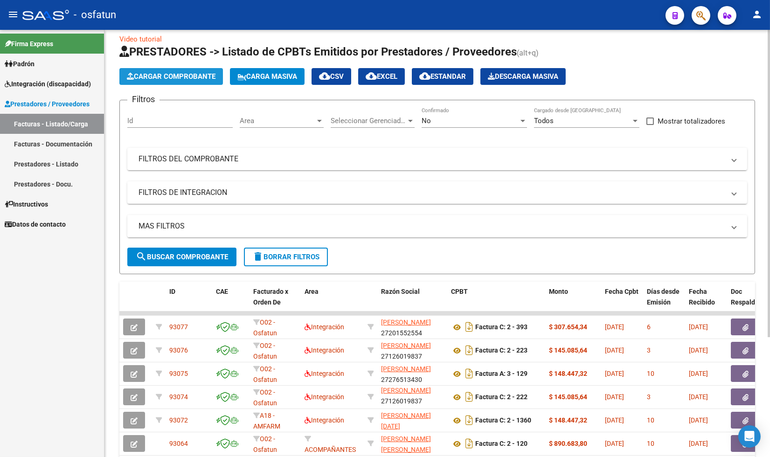
click at [183, 76] on span "Cargar Comprobante" at bounding box center [171, 76] width 89 height 8
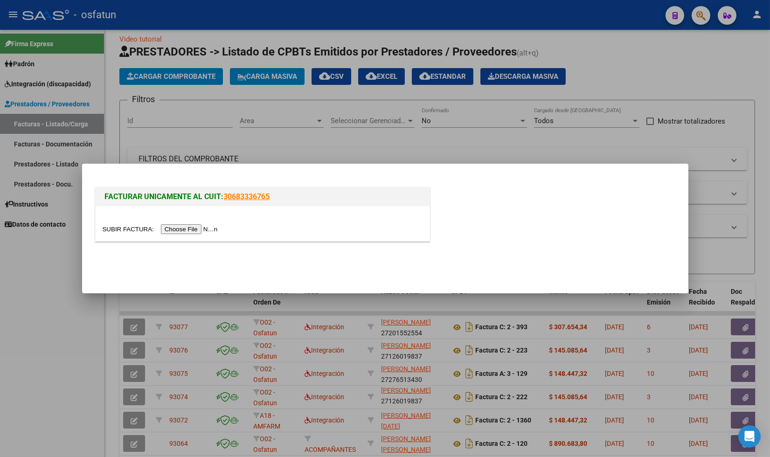
click at [196, 229] on input "file" at bounding box center [162, 229] width 118 height 10
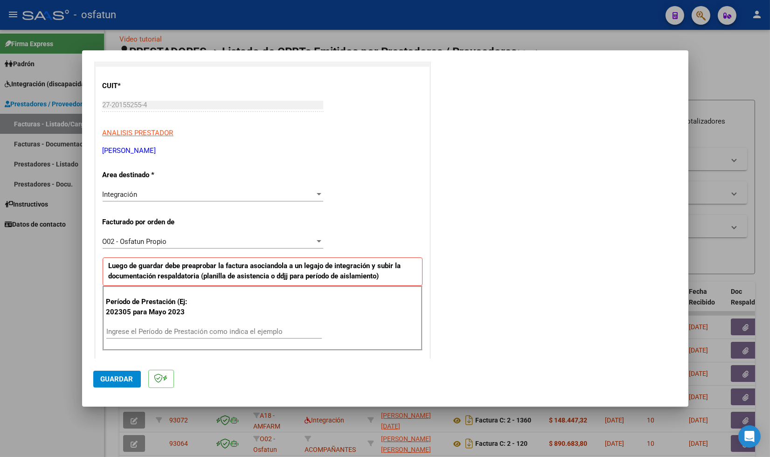
scroll to position [207, 0]
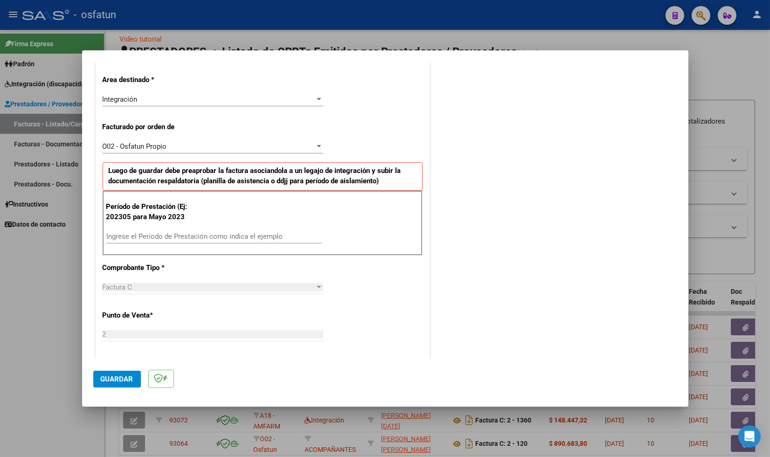
click at [140, 236] on input "Ingrese el Período de Prestación como indica el ejemplo" at bounding box center [213, 236] width 215 height 8
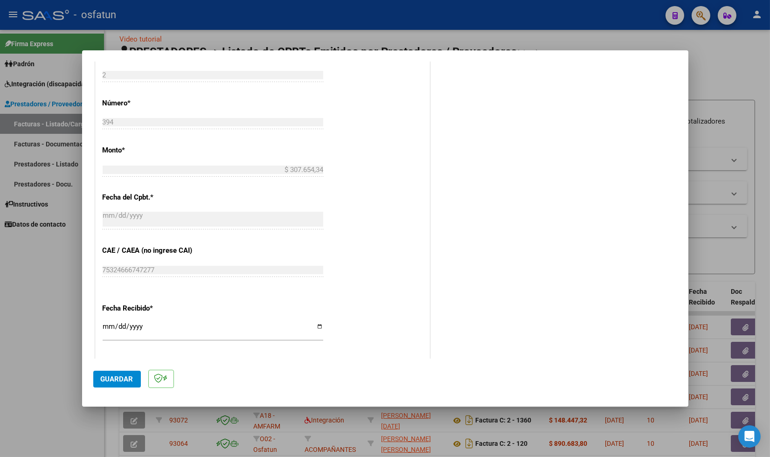
scroll to position [624, 0]
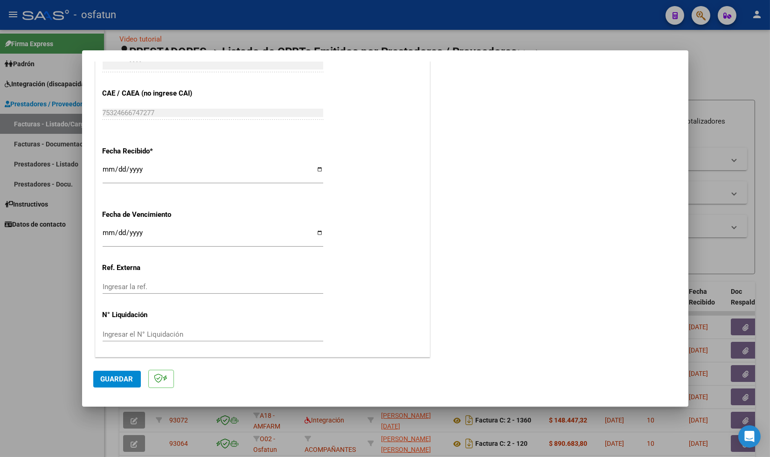
type input "202507"
click at [125, 379] on span "Guardar" at bounding box center [117, 379] width 33 height 8
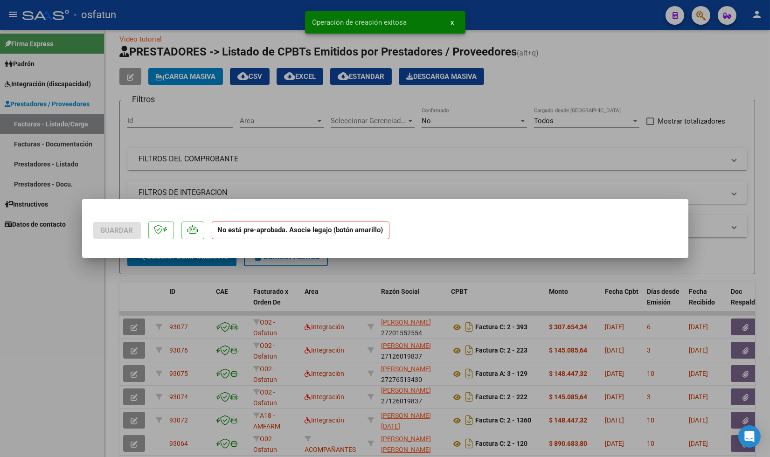
scroll to position [0, 0]
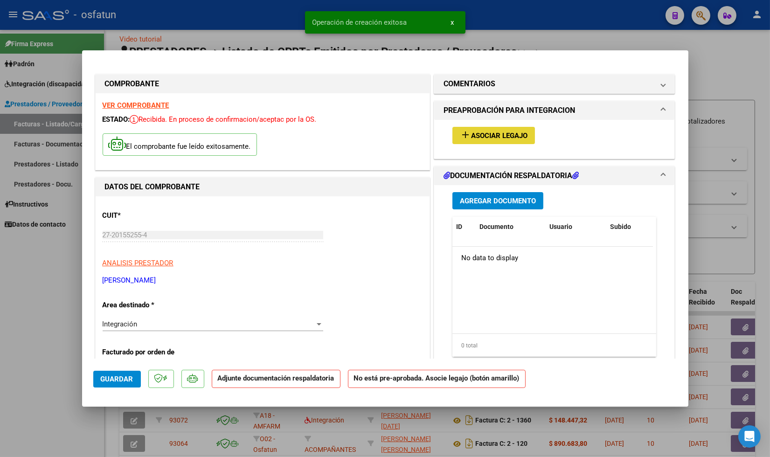
click at [472, 133] on span "Asociar Legajo" at bounding box center [499, 136] width 56 height 8
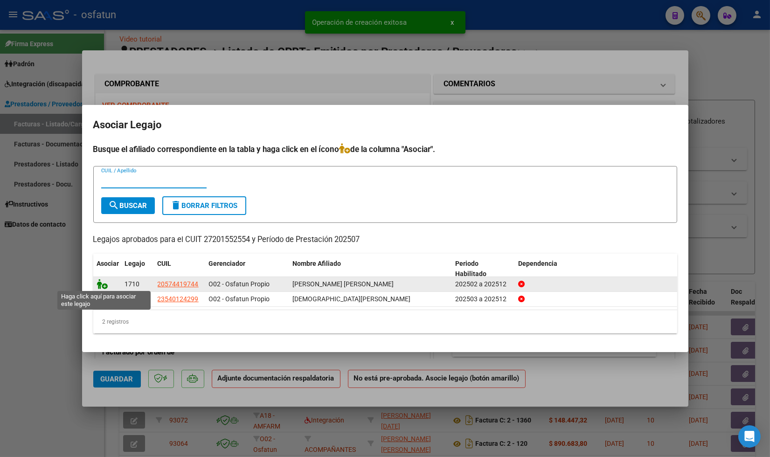
click at [105, 284] on icon at bounding box center [102, 284] width 11 height 10
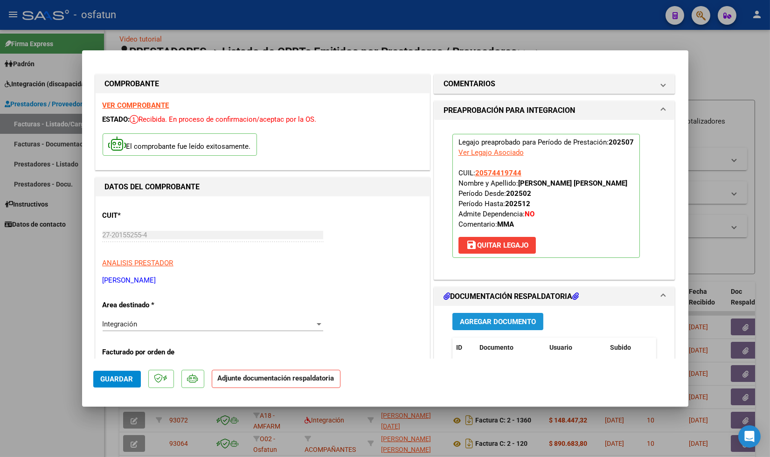
click at [484, 318] on span "Agregar Documento" at bounding box center [498, 322] width 76 height 8
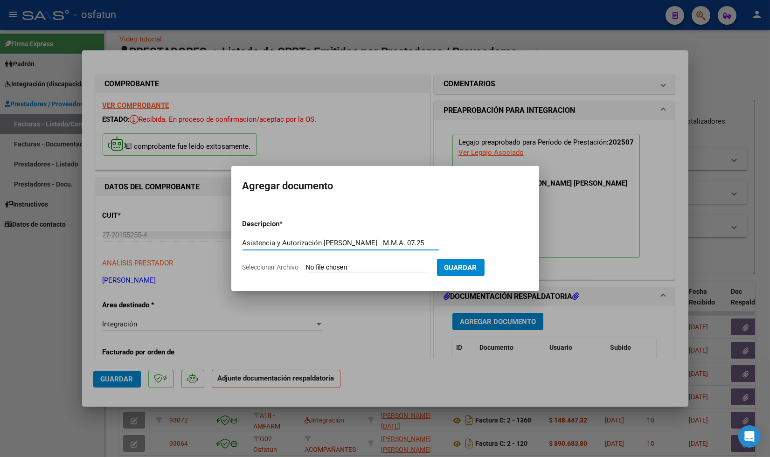
type input "Asistencia y Autorización [PERSON_NAME] . M.M.A. 07.25"
click at [344, 264] on input "Seleccionar Archivo" at bounding box center [368, 268] width 124 height 9
type input "C:\fakepath\Asistencia y Autorización [PERSON_NAME] - M.M.A. 07.25.pdf"
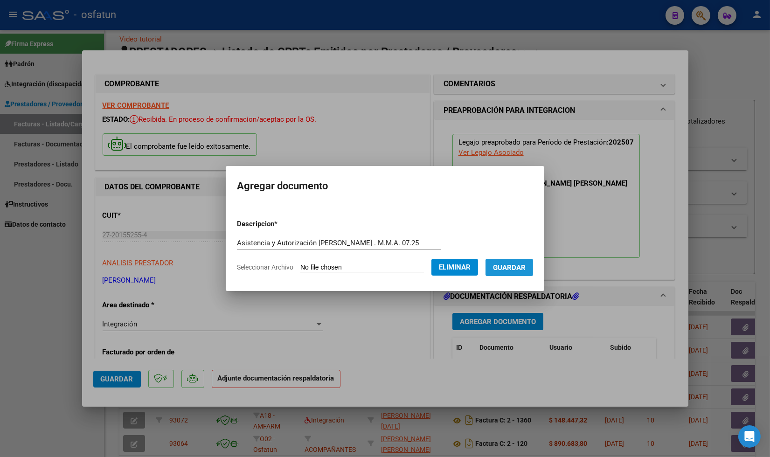
click at [506, 264] on span "Guardar" at bounding box center [509, 268] width 33 height 8
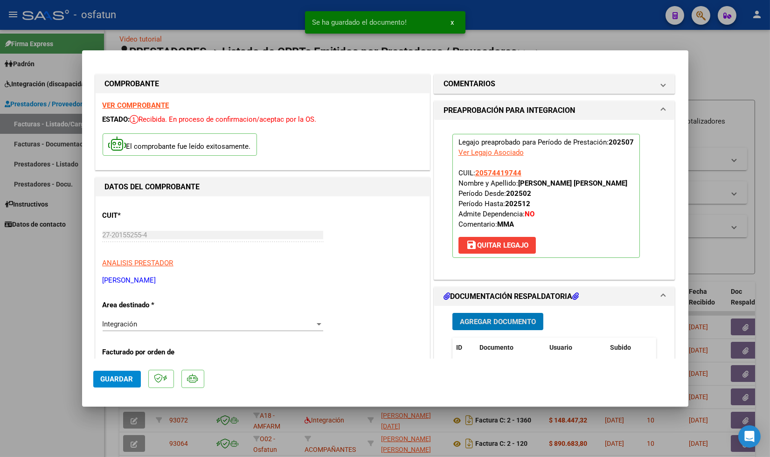
click at [113, 380] on span "Guardar" at bounding box center [117, 379] width 33 height 8
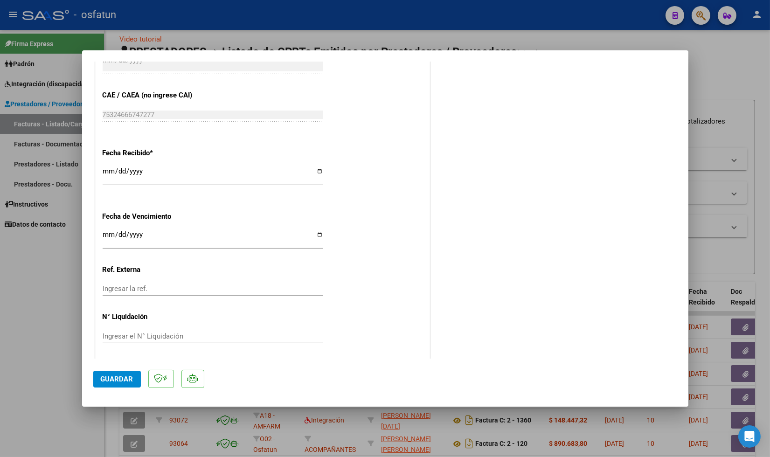
scroll to position [638, 0]
click at [123, 382] on span "Guardar" at bounding box center [117, 379] width 33 height 8
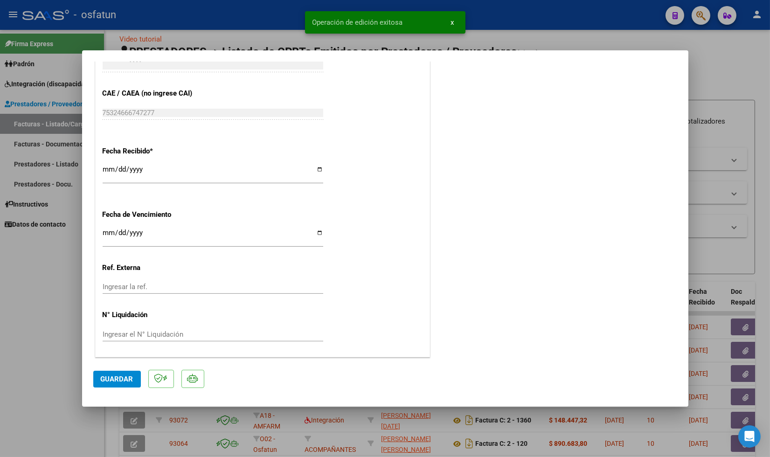
click at [18, 403] on div at bounding box center [385, 228] width 770 height 457
type input "$ 0,00"
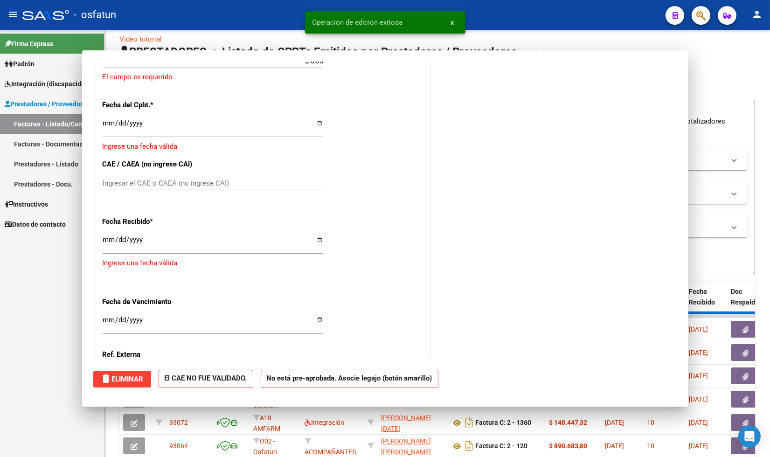
scroll to position [703, 0]
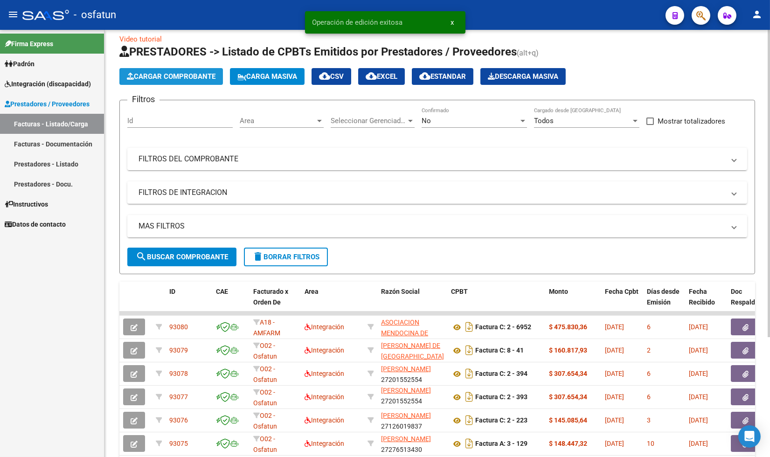
click at [172, 78] on span "Cargar Comprobante" at bounding box center [171, 76] width 89 height 8
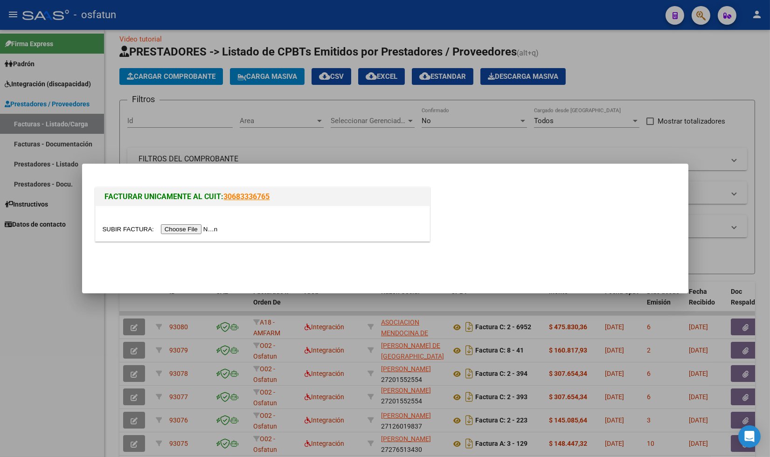
click at [202, 226] on input "file" at bounding box center [162, 229] width 118 height 10
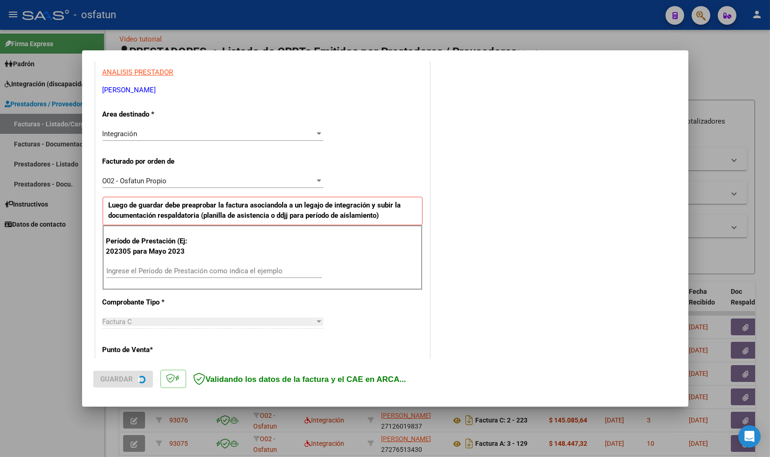
scroll to position [207, 0]
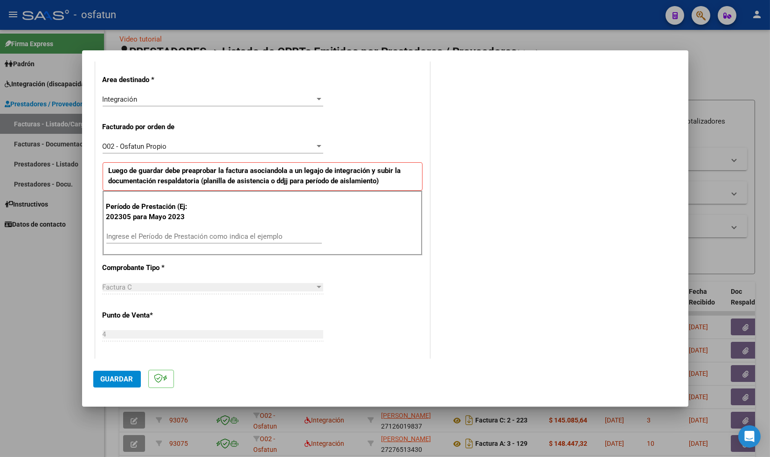
click at [180, 231] on div "Ingrese el Período de Prestación como indica el ejemplo" at bounding box center [213, 236] width 215 height 14
click at [180, 238] on input "Ingrese el Período de Prestación como indica el ejemplo" at bounding box center [213, 236] width 215 height 8
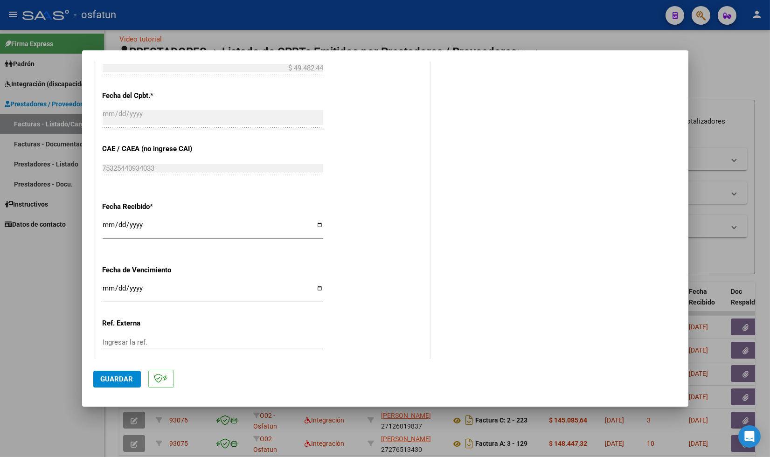
scroll to position [570, 0]
type input "202507"
click at [130, 381] on span "Guardar" at bounding box center [117, 379] width 33 height 8
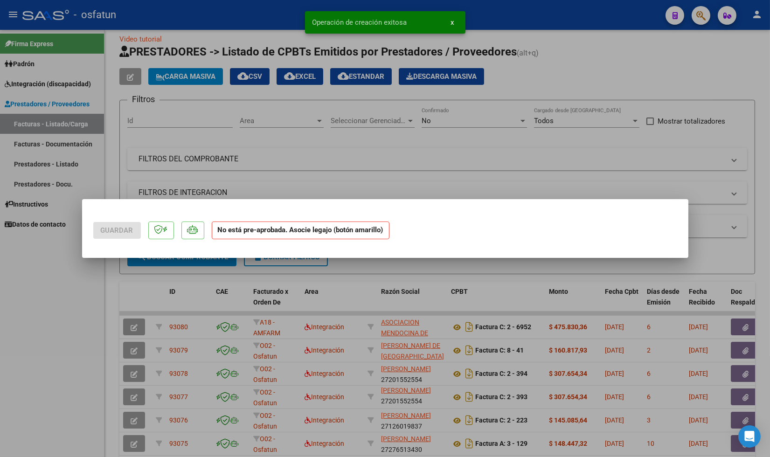
scroll to position [0, 0]
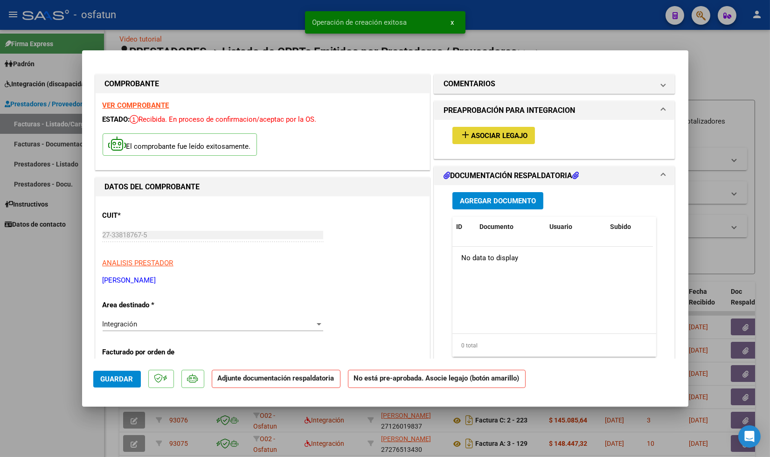
click at [489, 132] on span "Asociar Legajo" at bounding box center [499, 136] width 56 height 8
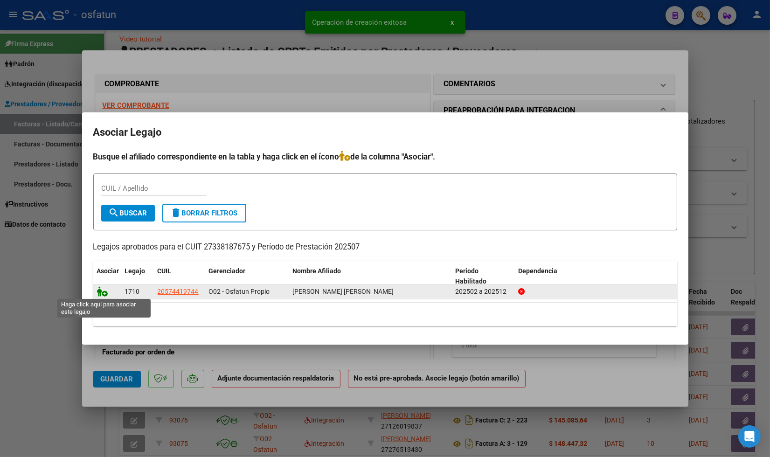
click at [104, 294] on icon at bounding box center [102, 291] width 11 height 10
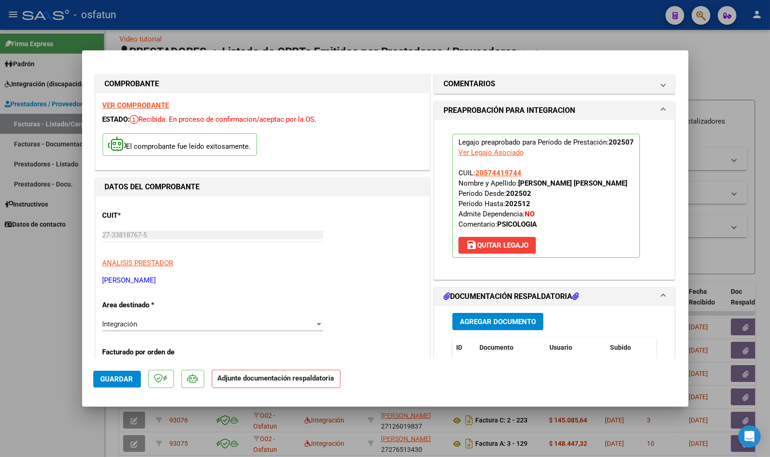
click at [520, 320] on span "Agregar Documento" at bounding box center [498, 322] width 76 height 8
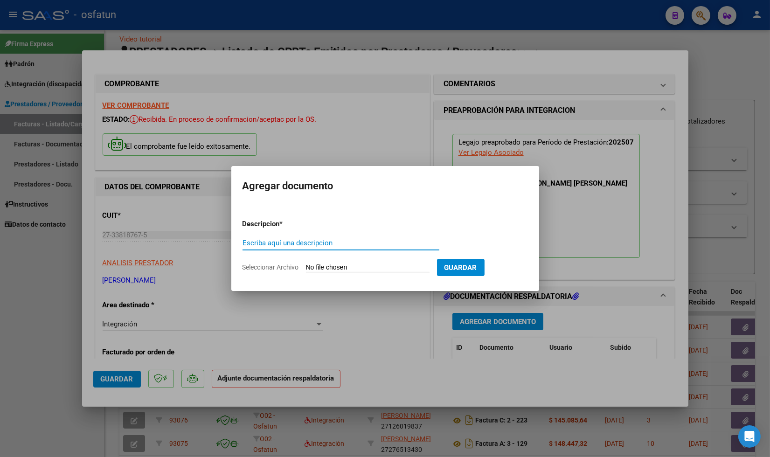
click at [342, 244] on input "Escriba aquí una descripcion" at bounding box center [341, 243] width 197 height 8
type input "Asistencia y Autorización [PERSON_NAME] - Psicología 07.25"
click at [372, 264] on input "Seleccionar Archivo" at bounding box center [368, 268] width 124 height 9
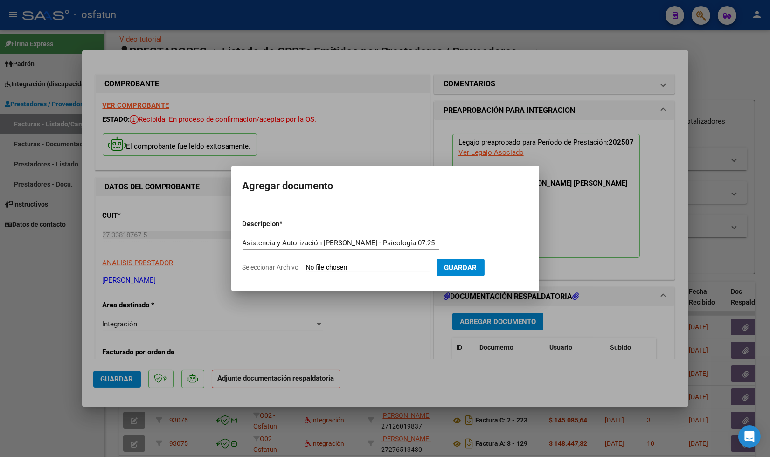
type input "C:\fakepath\Asistencia y Autorización [PERSON_NAME] - Psicología 07.25.pdf"
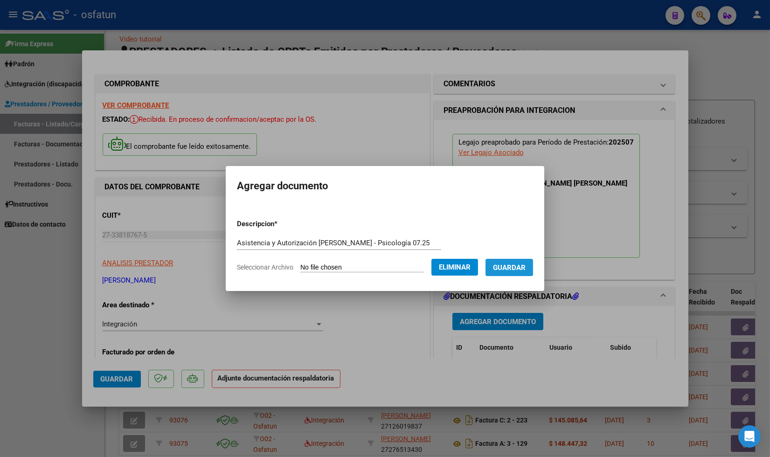
click at [515, 264] on span "Guardar" at bounding box center [509, 268] width 33 height 8
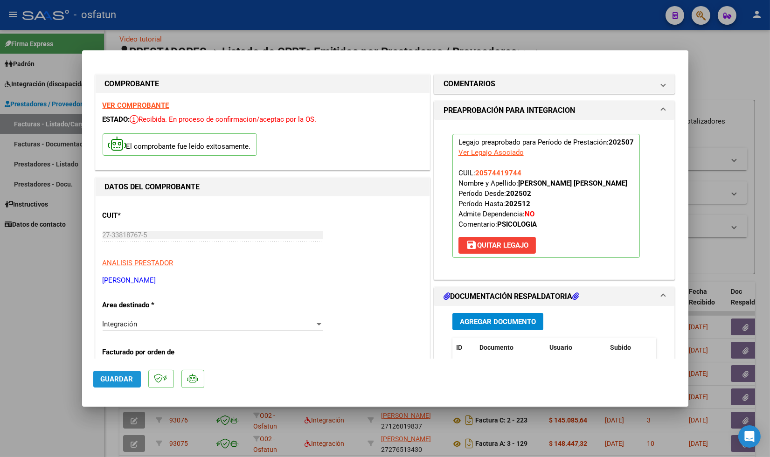
click at [118, 379] on span "Guardar" at bounding box center [117, 379] width 33 height 8
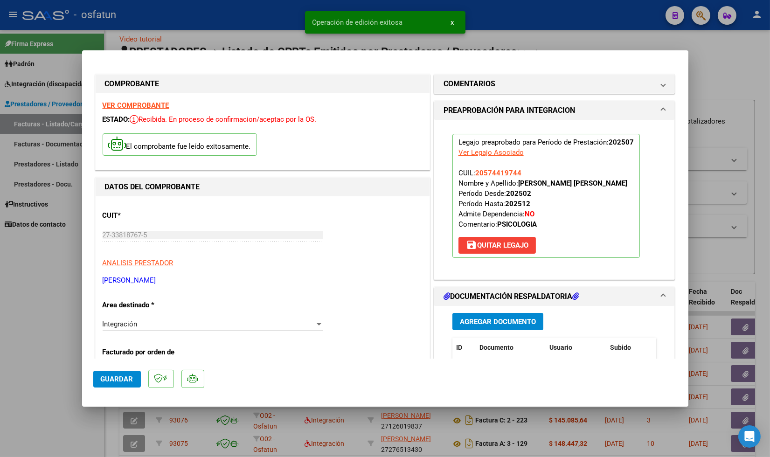
click at [13, 347] on div at bounding box center [385, 228] width 770 height 457
type input "$ 0,00"
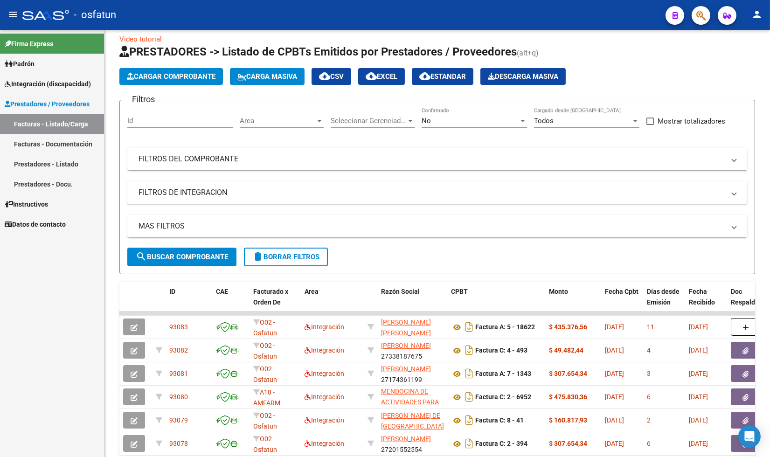
click at [22, 408] on div "Firma Express Padrón Análisis Afiliado Integración (discapacidad) Estado Presen…" at bounding box center [52, 243] width 104 height 427
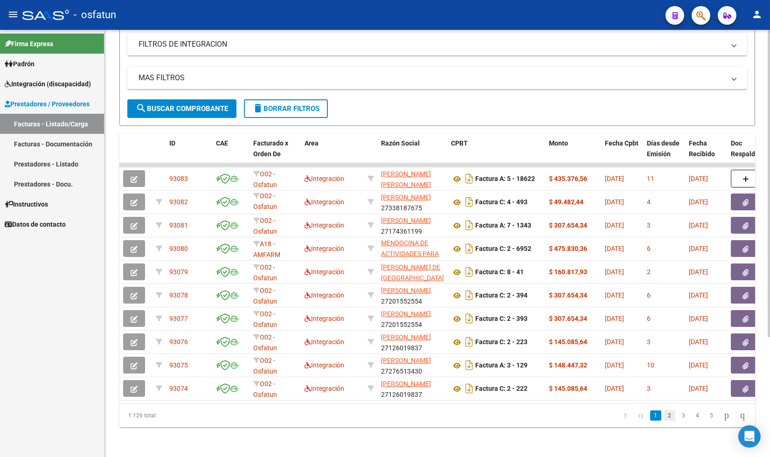
click at [664, 416] on link "2" at bounding box center [669, 415] width 11 height 10
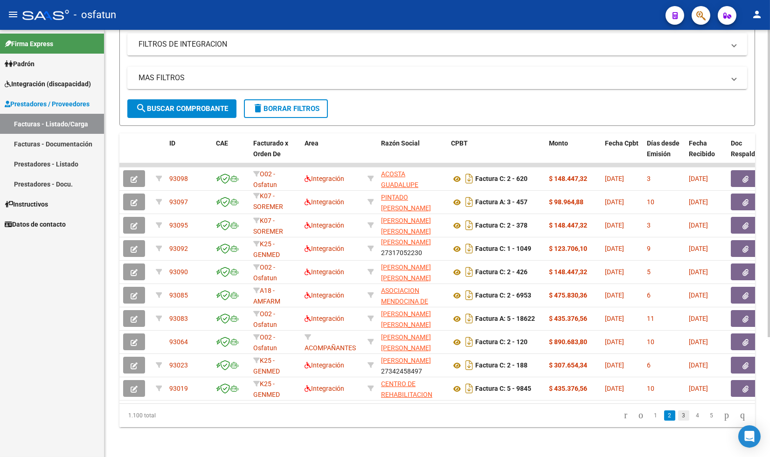
click at [678, 418] on link "3" at bounding box center [683, 415] width 11 height 10
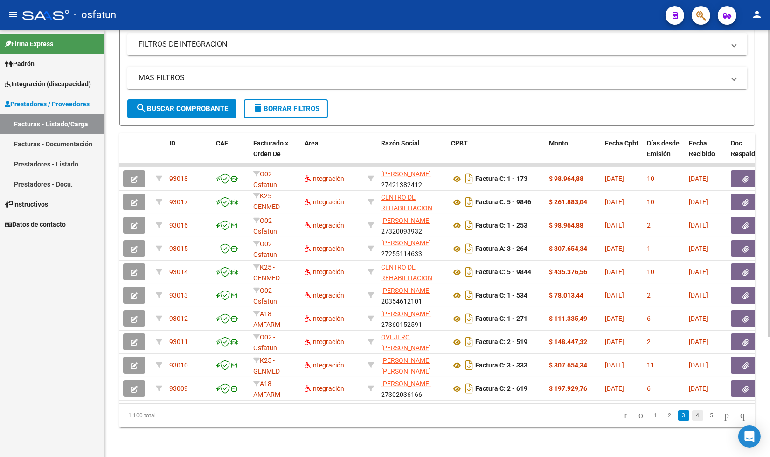
click at [692, 414] on link "4" at bounding box center [697, 415] width 11 height 10
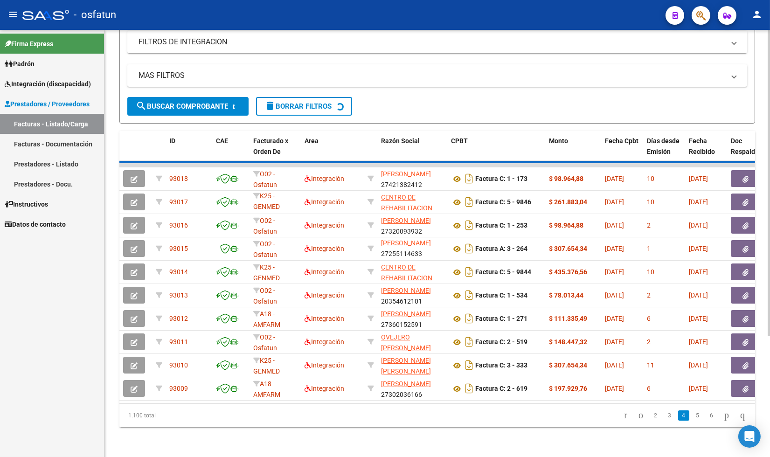
scroll to position [1, 0]
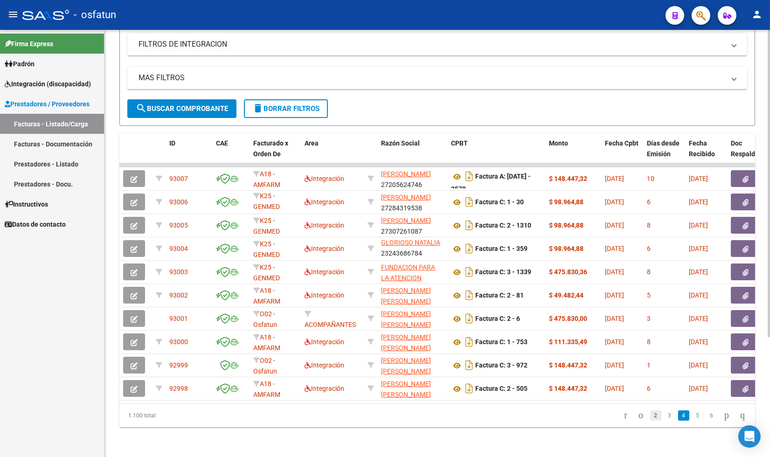
click at [650, 416] on link "2" at bounding box center [655, 415] width 11 height 10
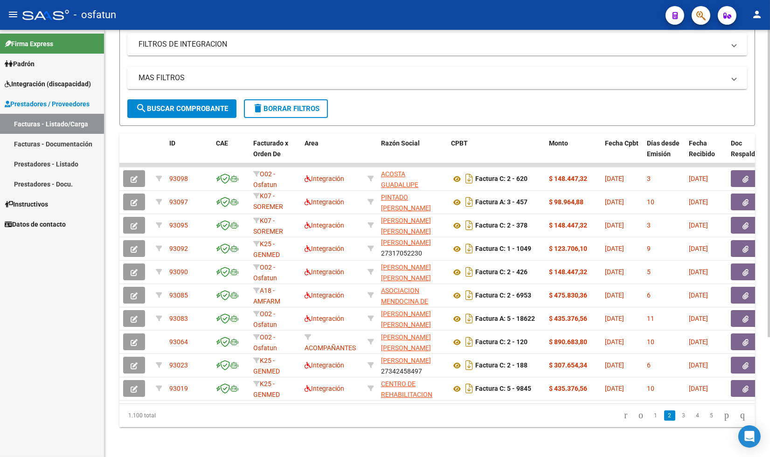
scroll to position [12, 0]
click at [678, 417] on link "3" at bounding box center [683, 415] width 11 height 10
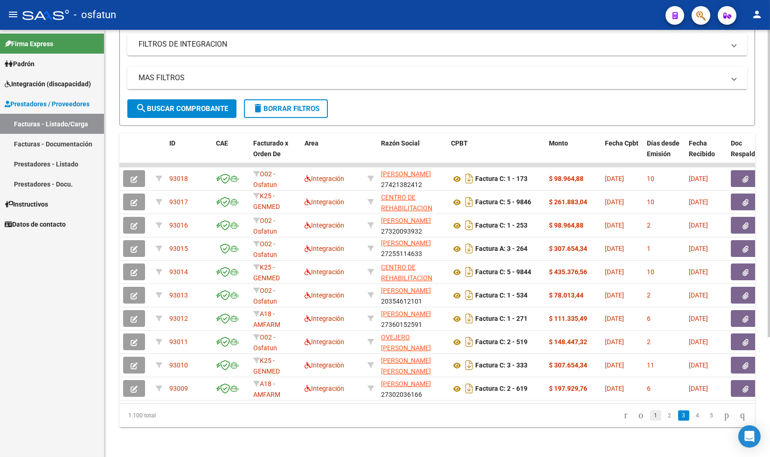
click at [650, 416] on link "1" at bounding box center [655, 415] width 11 height 10
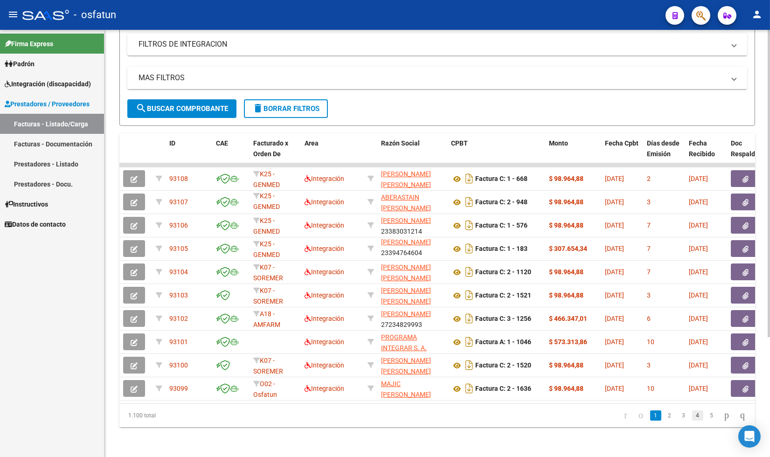
click at [692, 416] on link "4" at bounding box center [697, 415] width 11 height 10
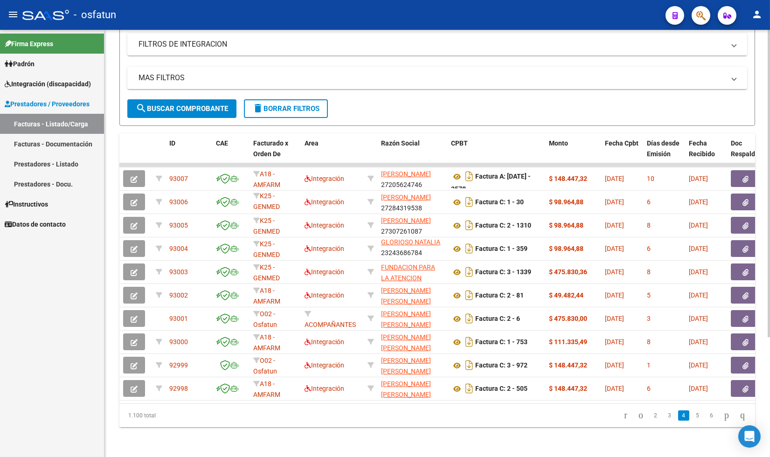
scroll to position [1, 0]
click at [692, 417] on link "5" at bounding box center [697, 415] width 11 height 10
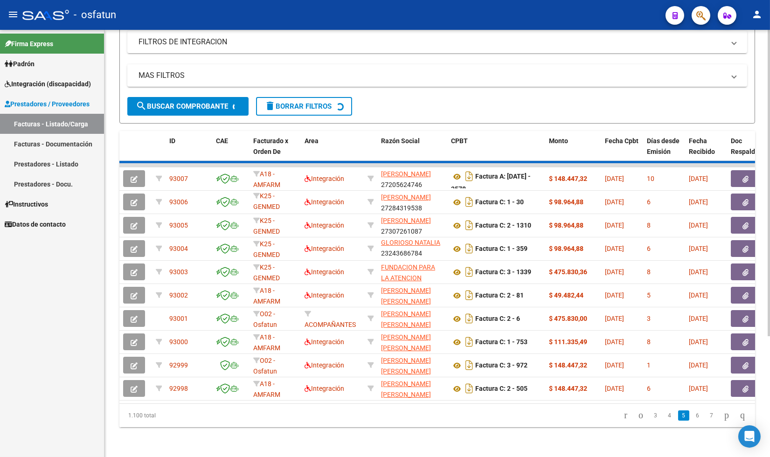
scroll to position [12, 0]
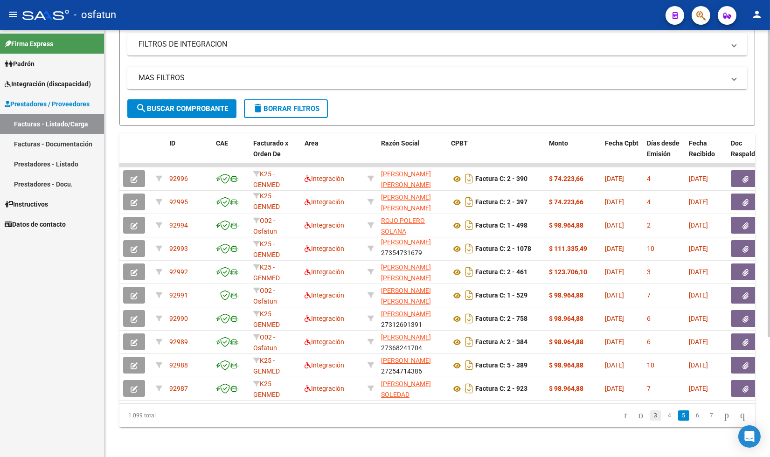
click at [650, 414] on link "3" at bounding box center [655, 415] width 11 height 10
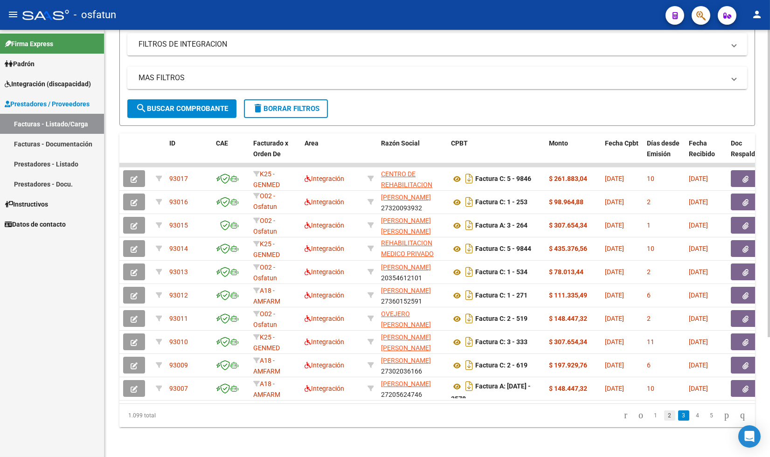
click at [664, 414] on link "2" at bounding box center [669, 415] width 11 height 10
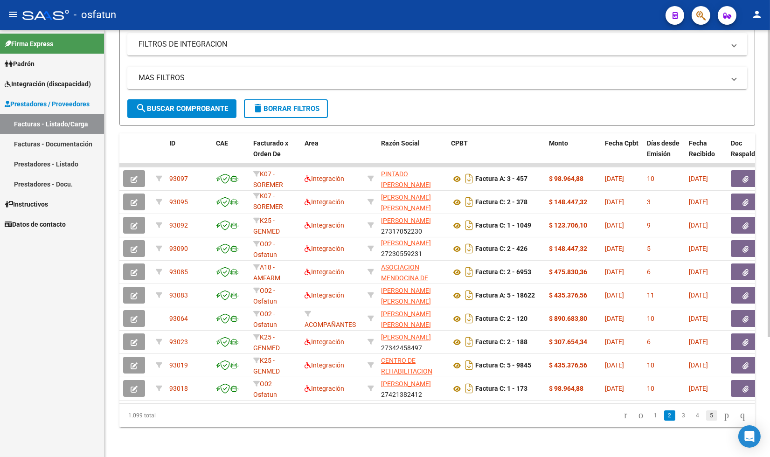
click at [706, 418] on link "5" at bounding box center [711, 415] width 11 height 10
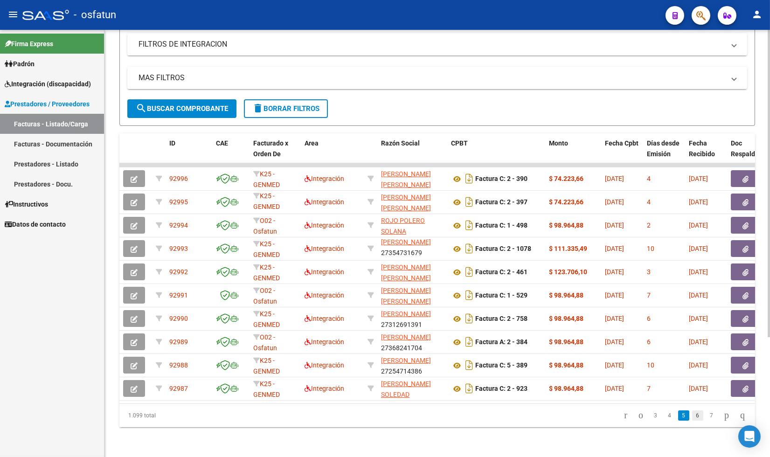
click at [692, 417] on link "6" at bounding box center [697, 415] width 11 height 10
click at [692, 417] on link "7" at bounding box center [697, 415] width 11 height 10
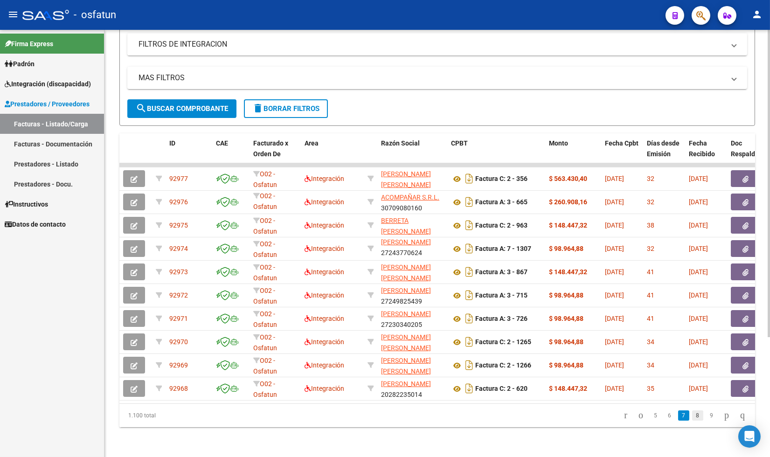
click at [692, 416] on link "8" at bounding box center [697, 415] width 11 height 10
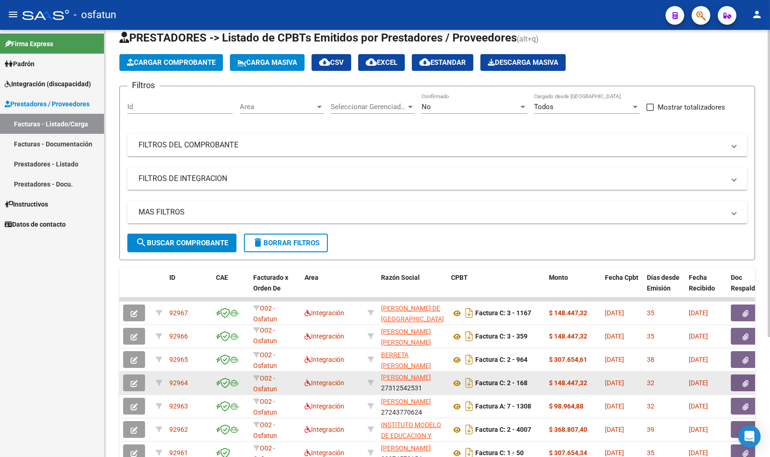
scroll to position [0, 0]
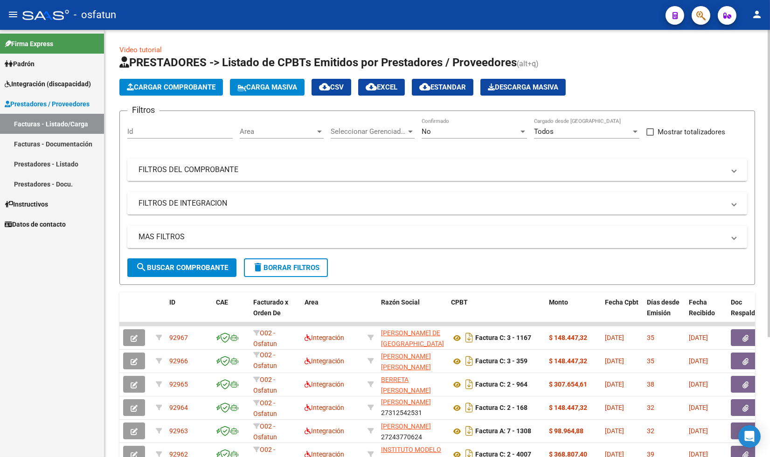
click at [218, 173] on mat-panel-title "FILTROS DEL COMPROBANTE" at bounding box center [432, 170] width 586 height 10
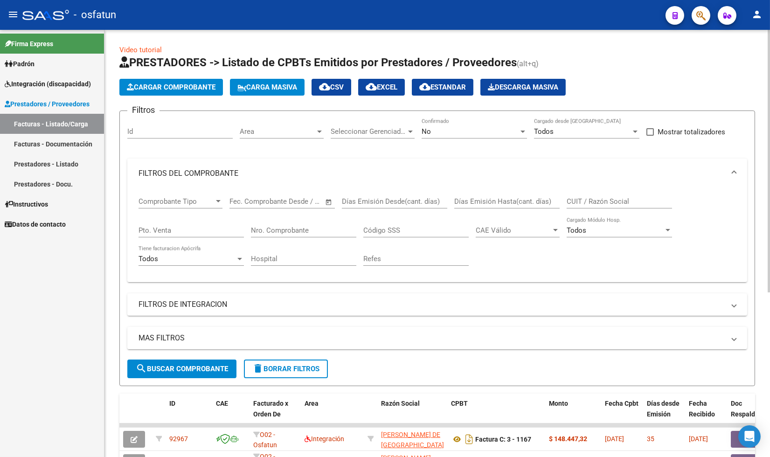
click at [594, 201] on input "CUIT / Razón Social" at bounding box center [619, 201] width 105 height 8
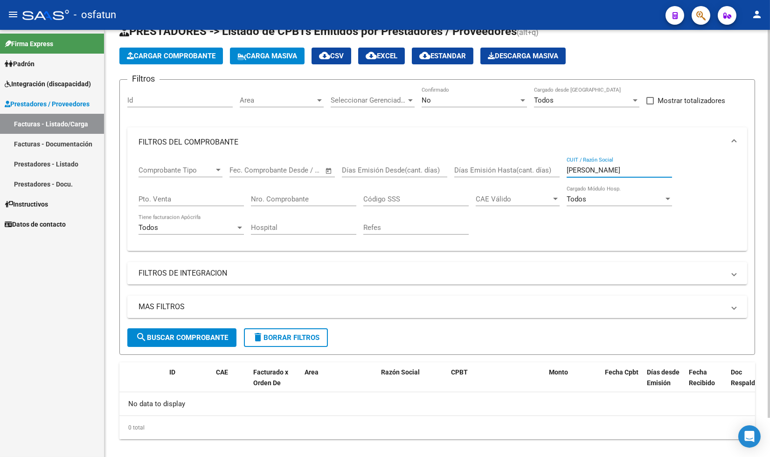
scroll to position [43, 0]
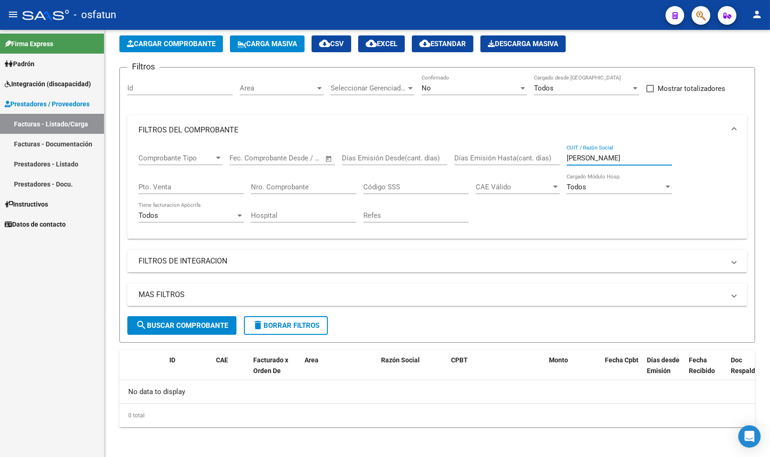
type input "[PERSON_NAME]"
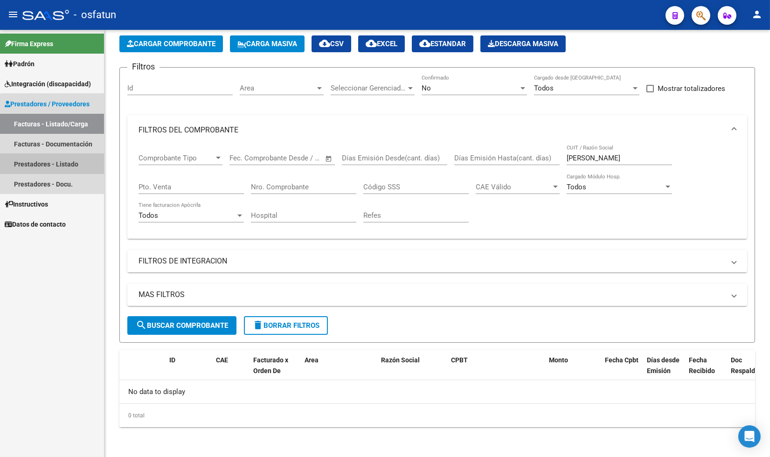
click at [54, 159] on link "Prestadores - Listado" at bounding box center [52, 164] width 104 height 20
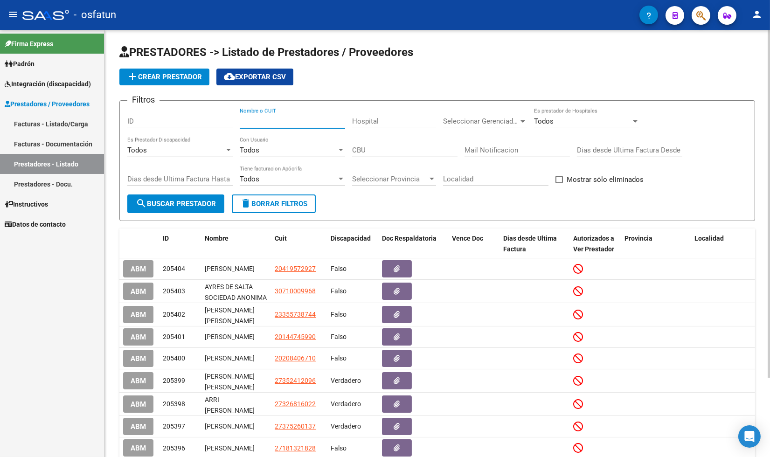
click at [273, 124] on input "Nombre o CUIT" at bounding box center [292, 121] width 105 height 8
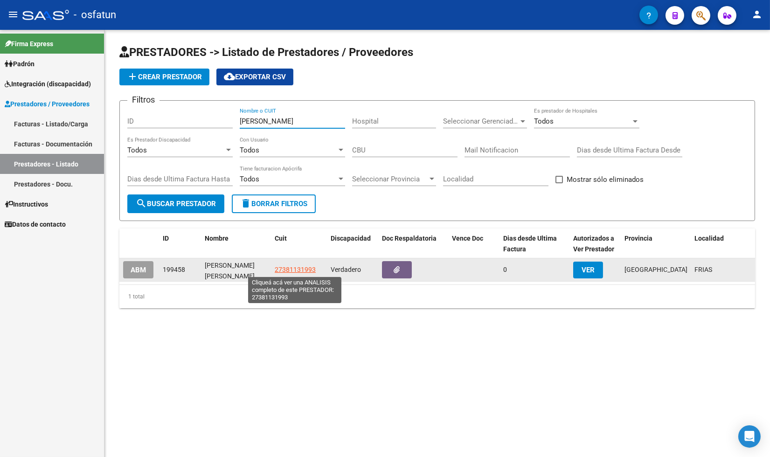
type input "[PERSON_NAME]"
click at [292, 271] on span "27381131993" at bounding box center [295, 269] width 41 height 7
type textarea "27381131993"
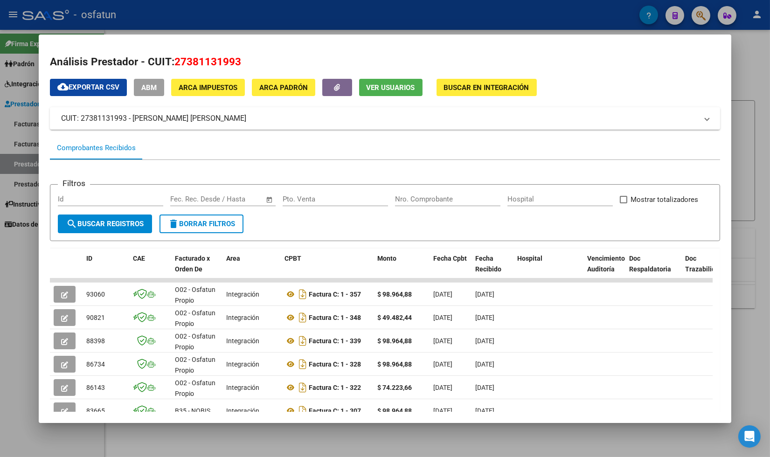
click at [14, 254] on div at bounding box center [385, 228] width 770 height 457
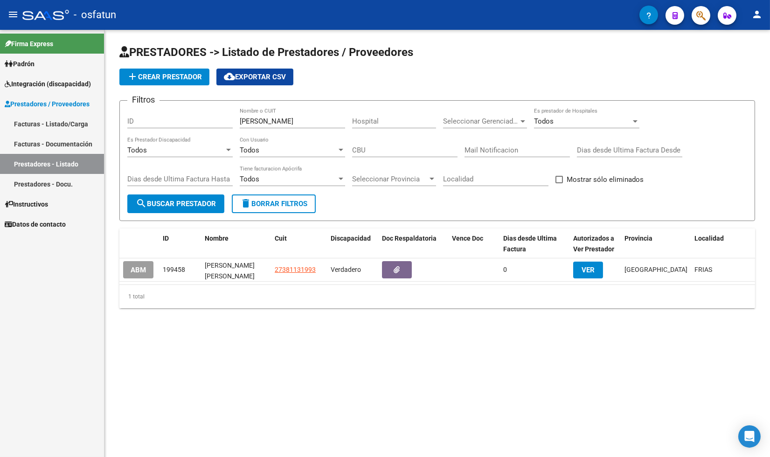
click at [39, 124] on link "Facturas - Listado/Carga" at bounding box center [52, 124] width 104 height 20
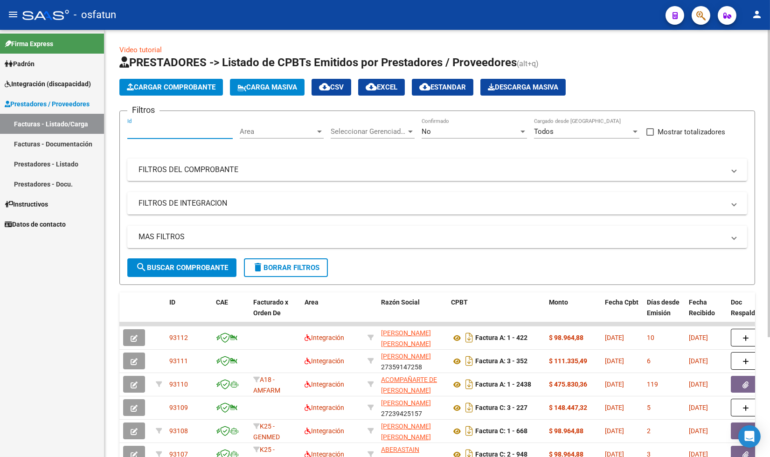
click at [172, 131] on input "Id" at bounding box center [179, 131] width 105 height 8
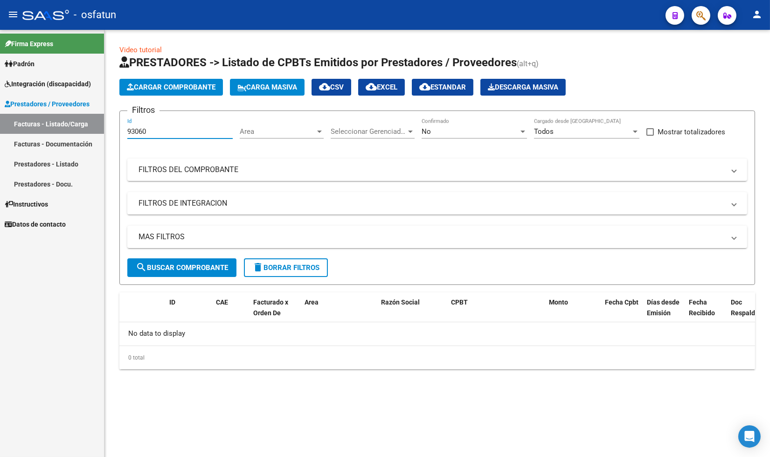
type input "93060"
click at [38, 161] on link "Prestadores - Listado" at bounding box center [52, 164] width 104 height 20
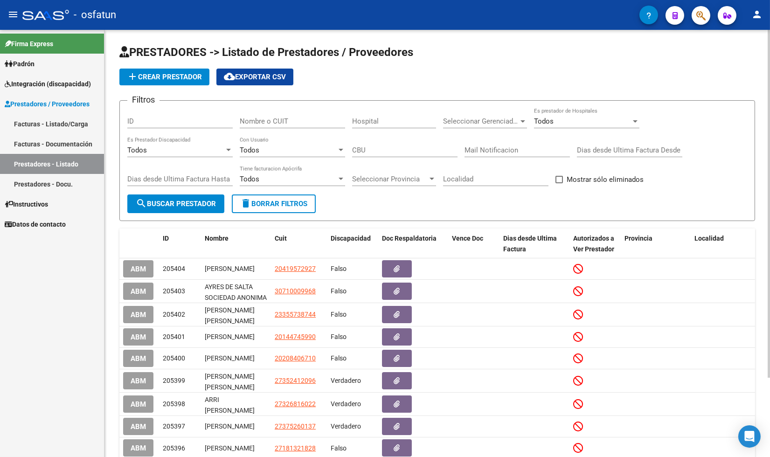
click at [283, 123] on input "Nombre o CUIT" at bounding box center [292, 121] width 105 height 8
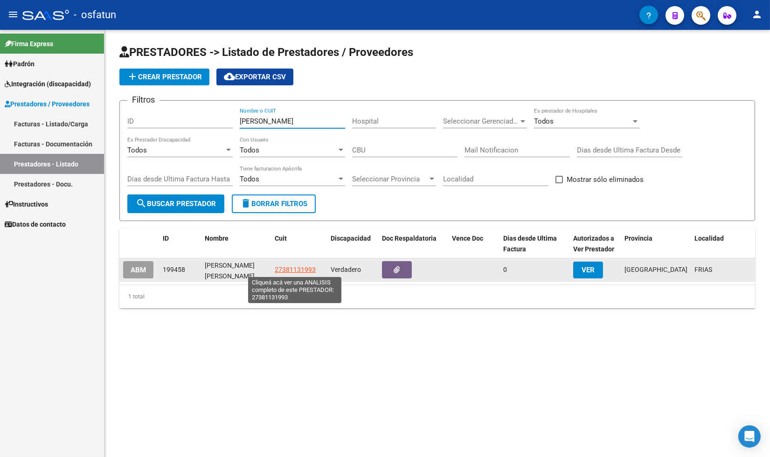
click at [301, 271] on span "27381131993" at bounding box center [295, 269] width 41 height 7
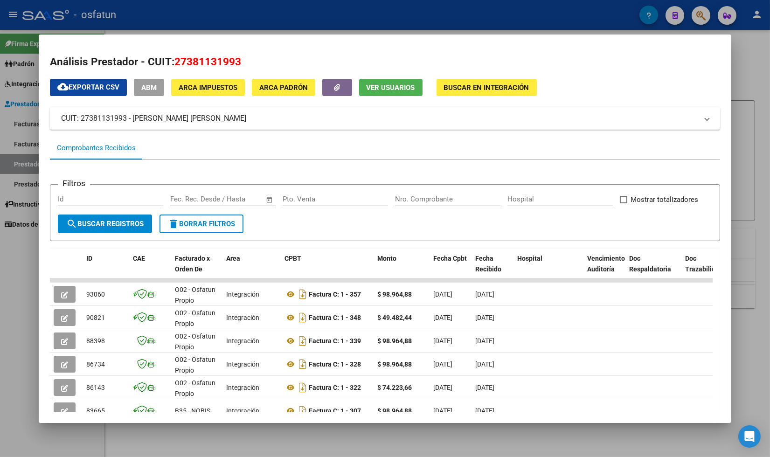
click at [20, 432] on div at bounding box center [385, 228] width 770 height 457
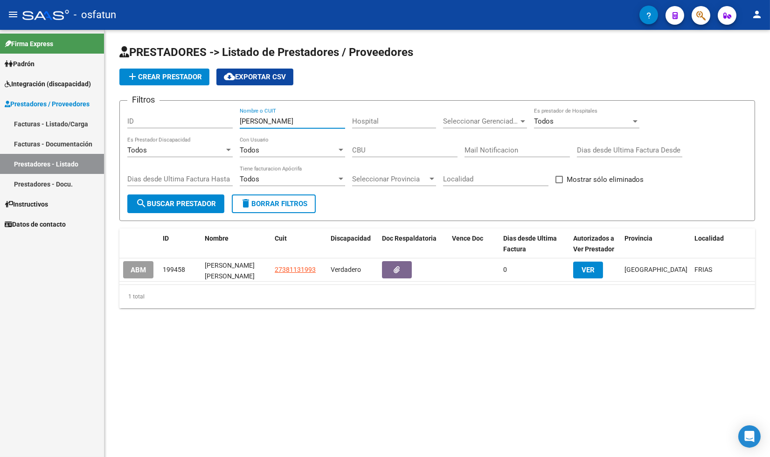
drag, startPoint x: 314, startPoint y: 124, endPoint x: 189, endPoint y: 122, distance: 124.5
click at [190, 122] on div "Filtros ID [PERSON_NAME] Nombre o CUIT Hospital Seleccionar Gerenciador Selecci…" at bounding box center [437, 151] width 620 height 86
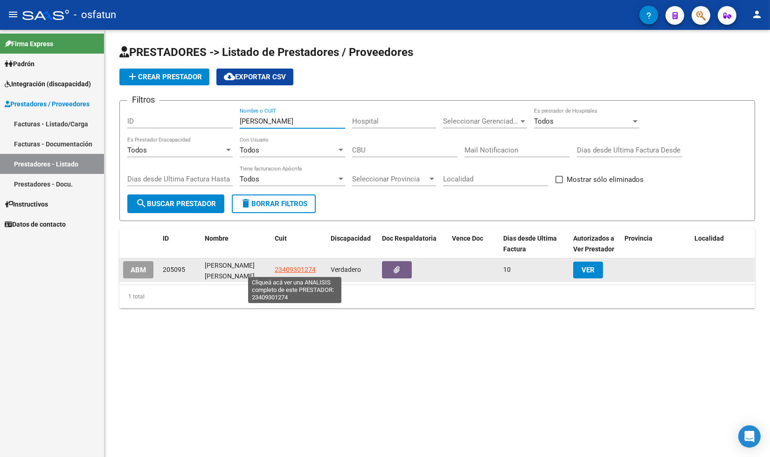
type input "[PERSON_NAME]"
click at [296, 266] on span "23409301274" at bounding box center [295, 269] width 41 height 7
type textarea "23409301274"
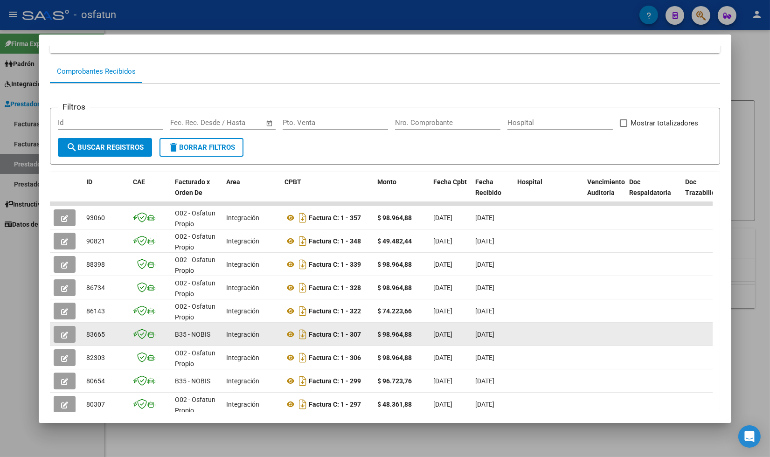
scroll to position [52, 0]
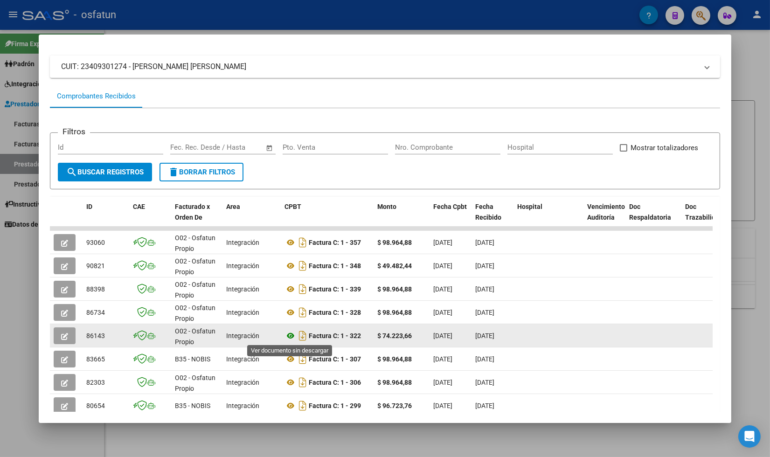
click at [289, 333] on icon at bounding box center [290, 335] width 12 height 11
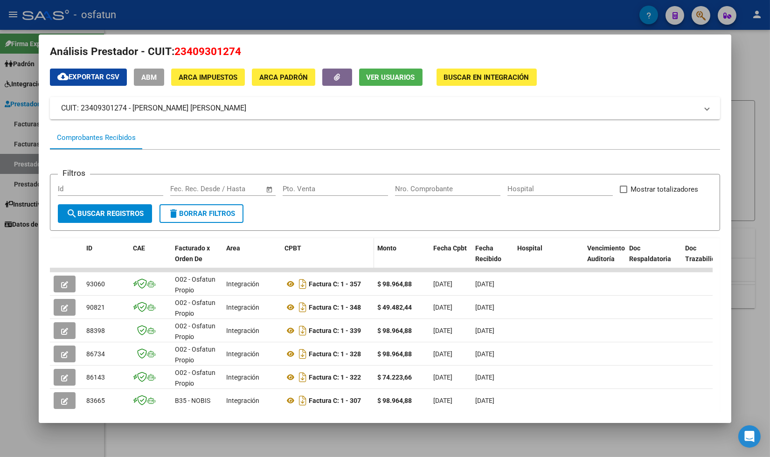
scroll to position [0, 0]
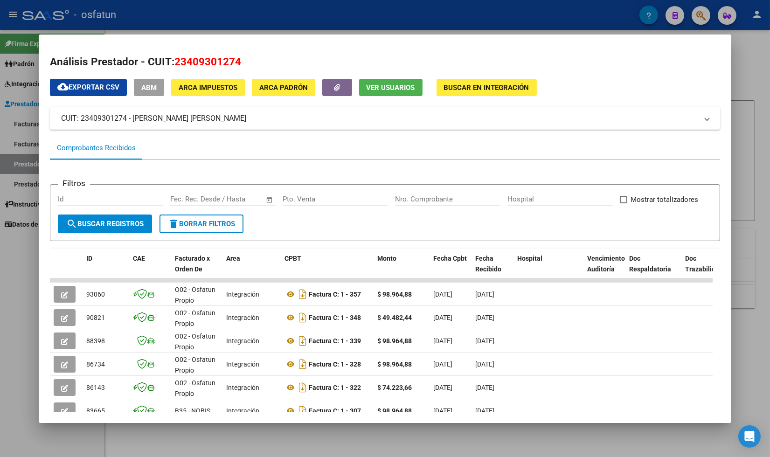
click at [20, 258] on div at bounding box center [385, 228] width 770 height 457
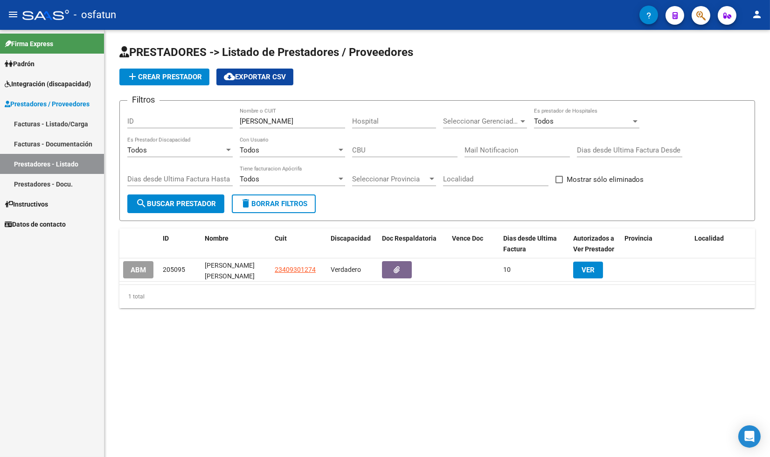
click at [297, 122] on input "[PERSON_NAME]" at bounding box center [292, 121] width 105 height 8
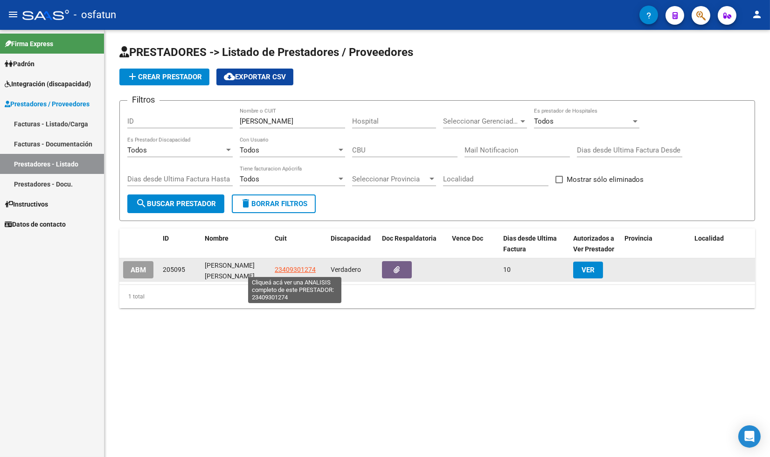
click at [285, 266] on span "23409301274" at bounding box center [295, 269] width 41 height 7
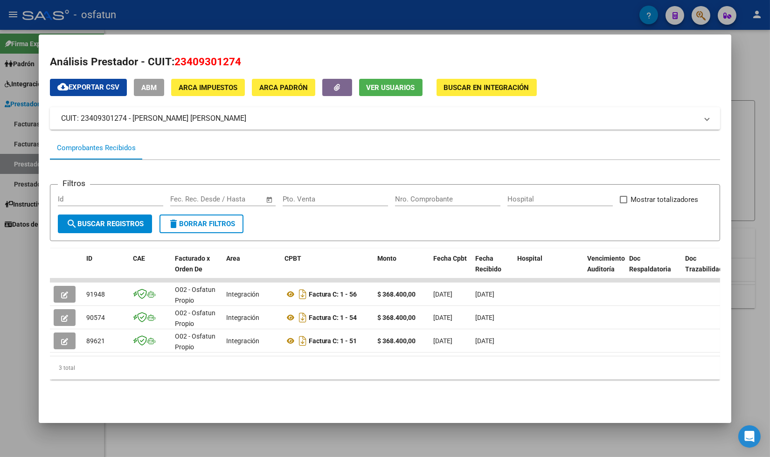
click at [176, 380] on div "3 total" at bounding box center [385, 367] width 671 height 23
click at [17, 292] on div at bounding box center [385, 228] width 770 height 457
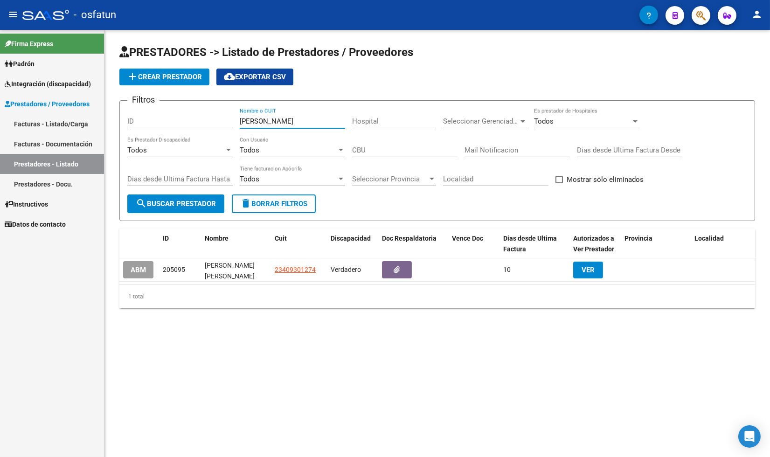
drag, startPoint x: 303, startPoint y: 123, endPoint x: 143, endPoint y: 117, distance: 160.1
click at [143, 117] on div "Filtros ID [PERSON_NAME] Nombre o CUIT Hospital Seleccionar Gerenciador Selecci…" at bounding box center [437, 151] width 620 height 86
type input "[PERSON_NAME][DATE]"
